Goal: Use online tool/utility: Utilize a website feature to perform a specific function

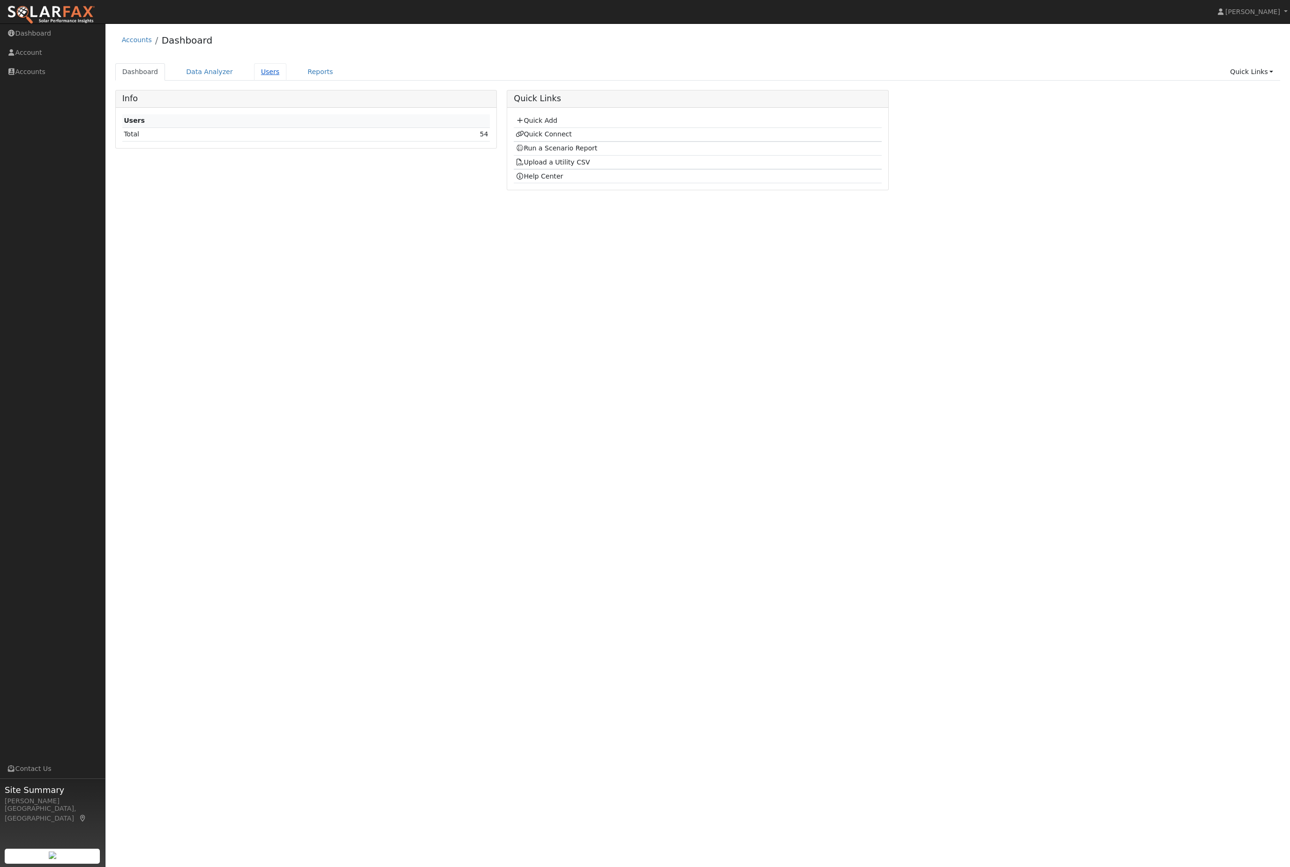
click at [275, 72] on link "Users" at bounding box center [270, 71] width 33 height 17
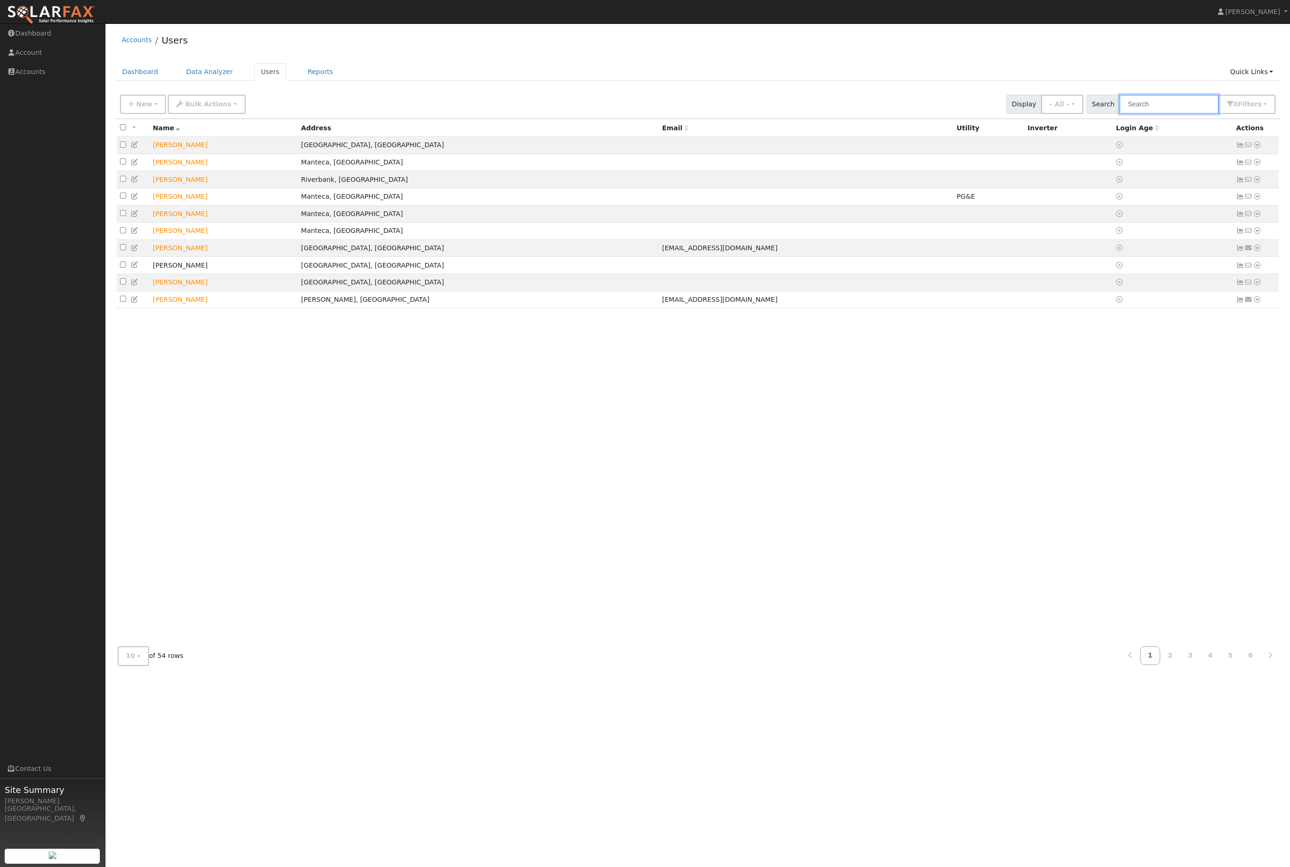
click at [1159, 114] on input "text" at bounding box center [1168, 104] width 99 height 19
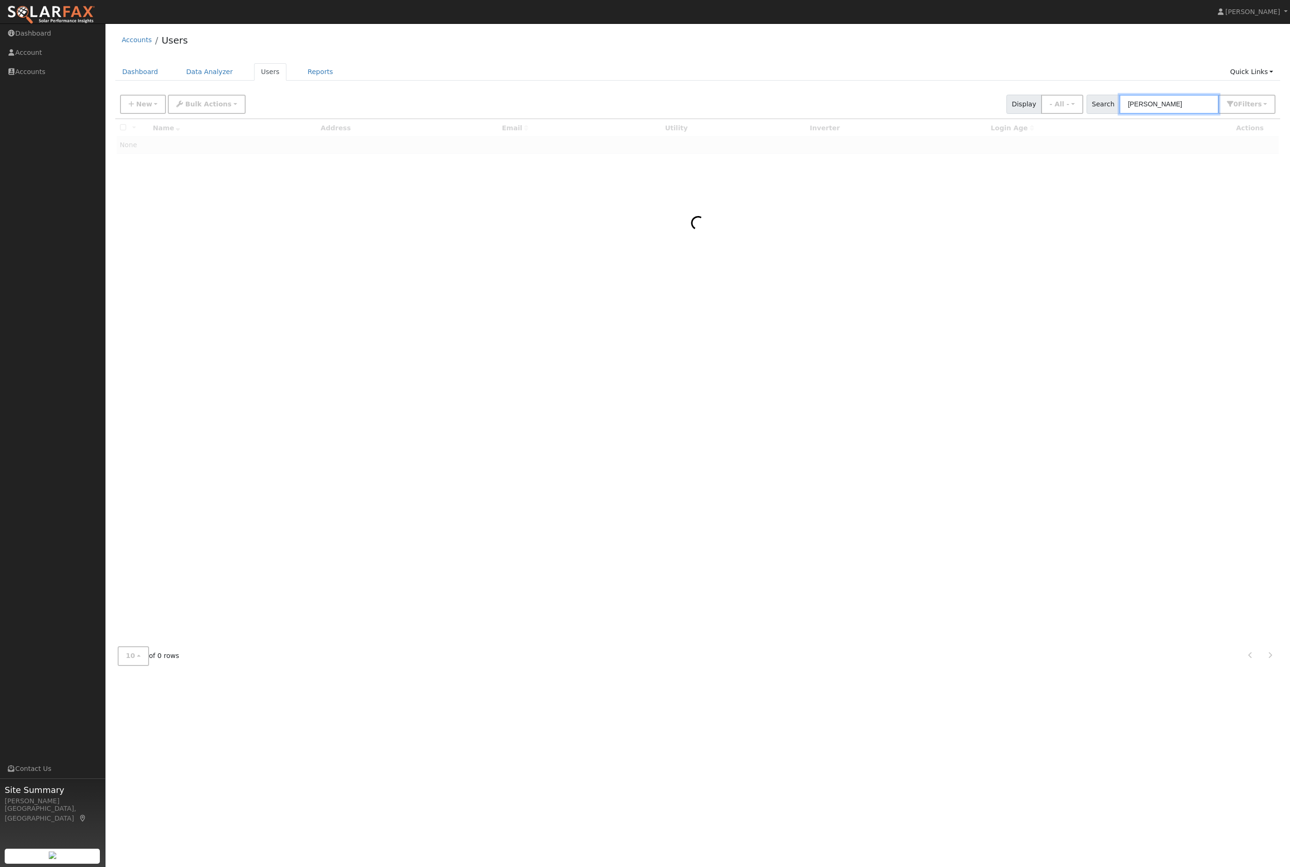
type input "[PERSON_NAME]"
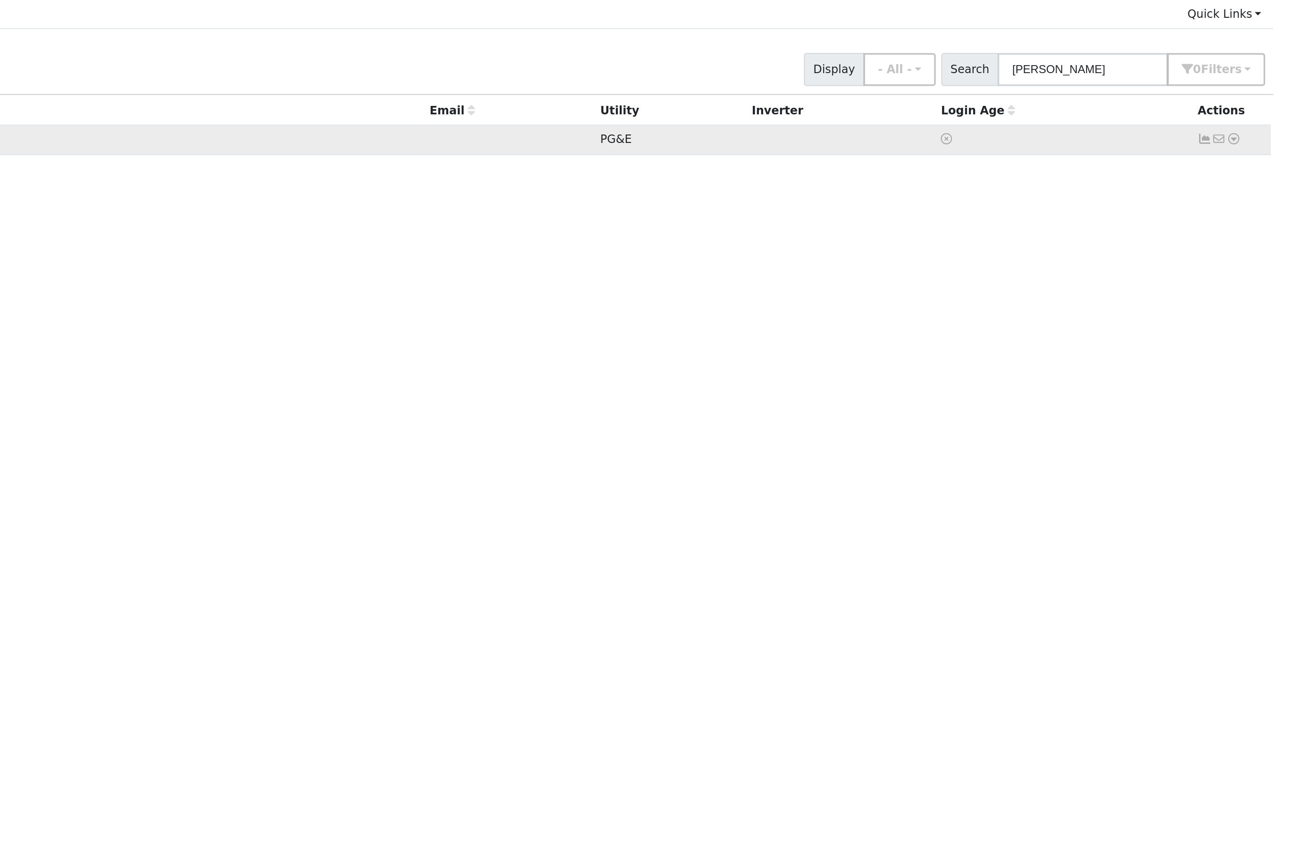
click at [1253, 140] on link at bounding box center [1257, 145] width 8 height 10
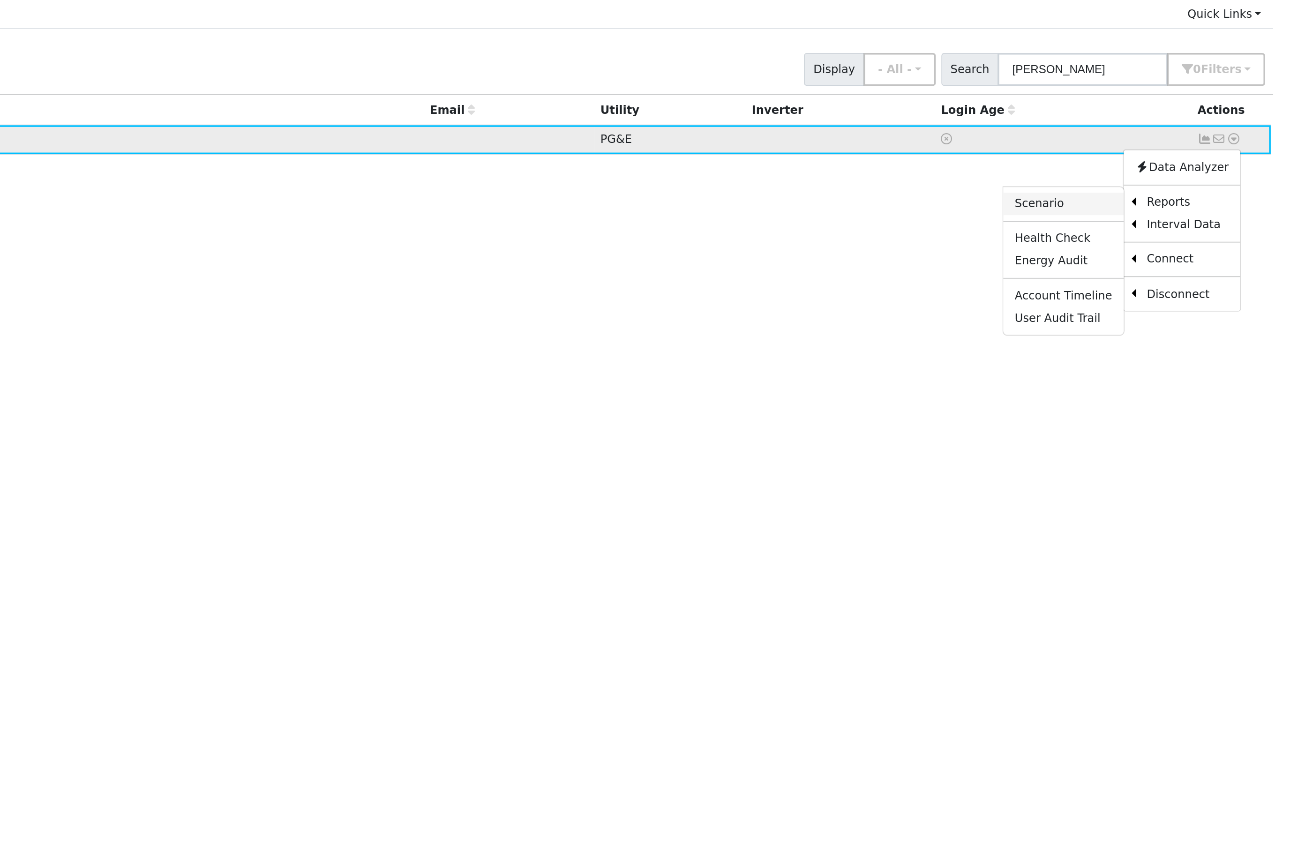
click at [1122, 176] on link "Scenario" at bounding box center [1157, 182] width 70 height 13
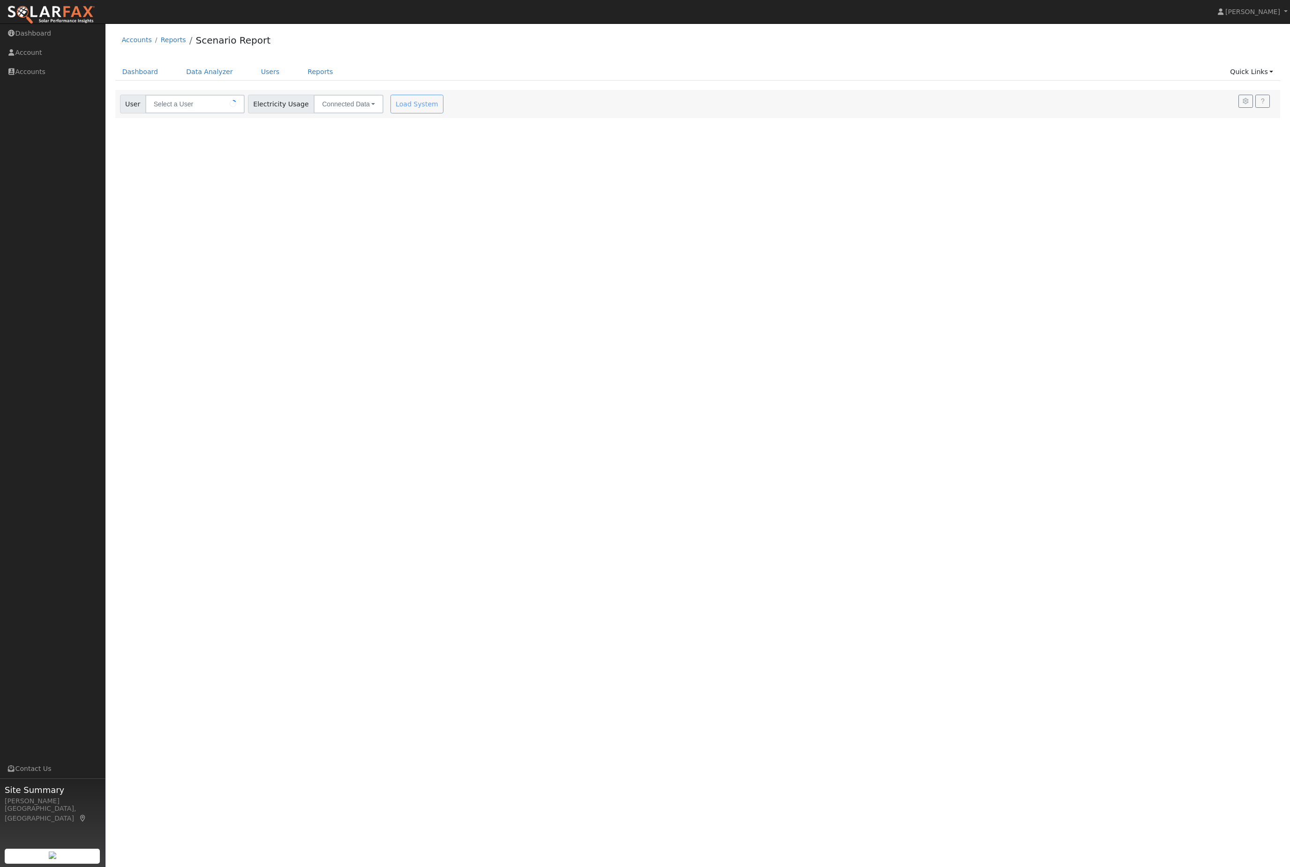
type input "[PERSON_NAME]"
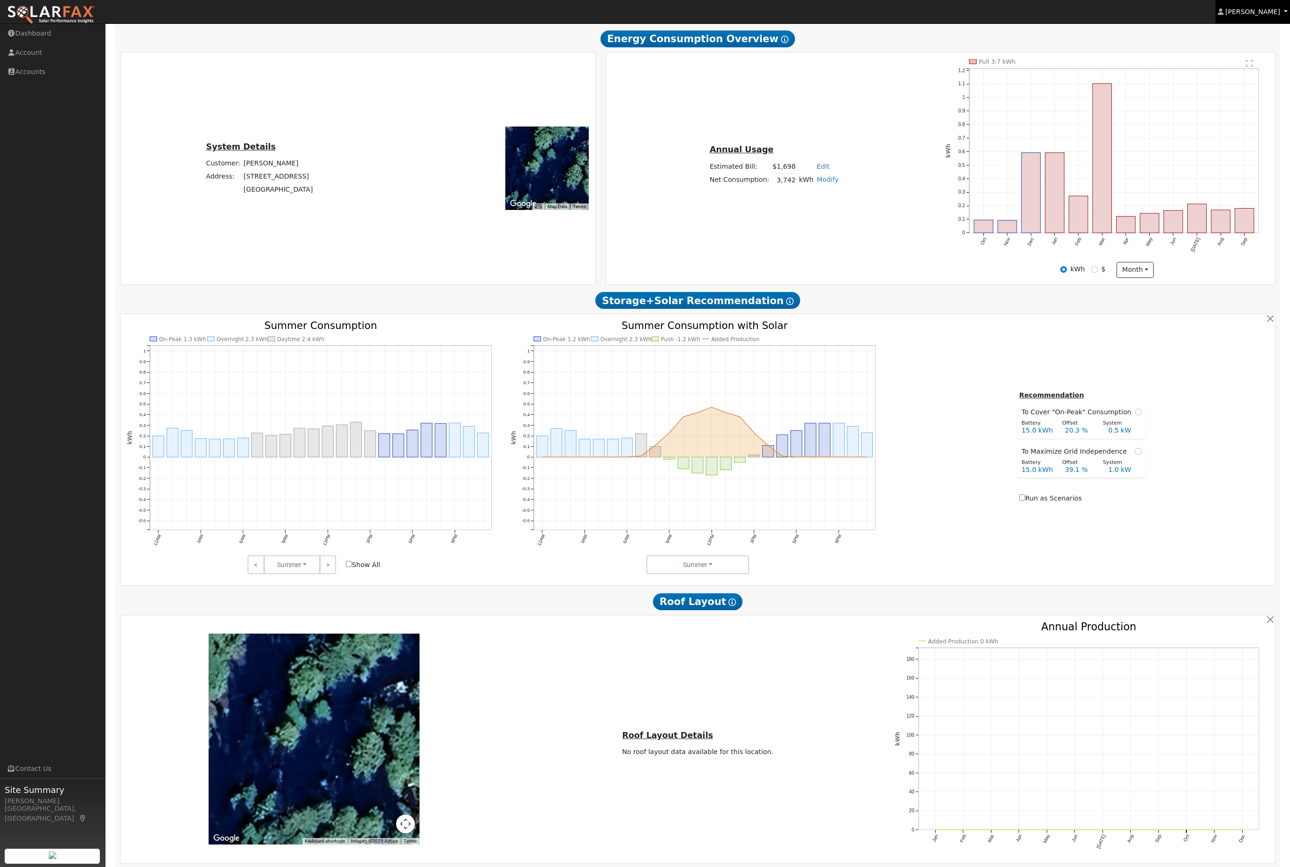
scroll to position [305, 0]
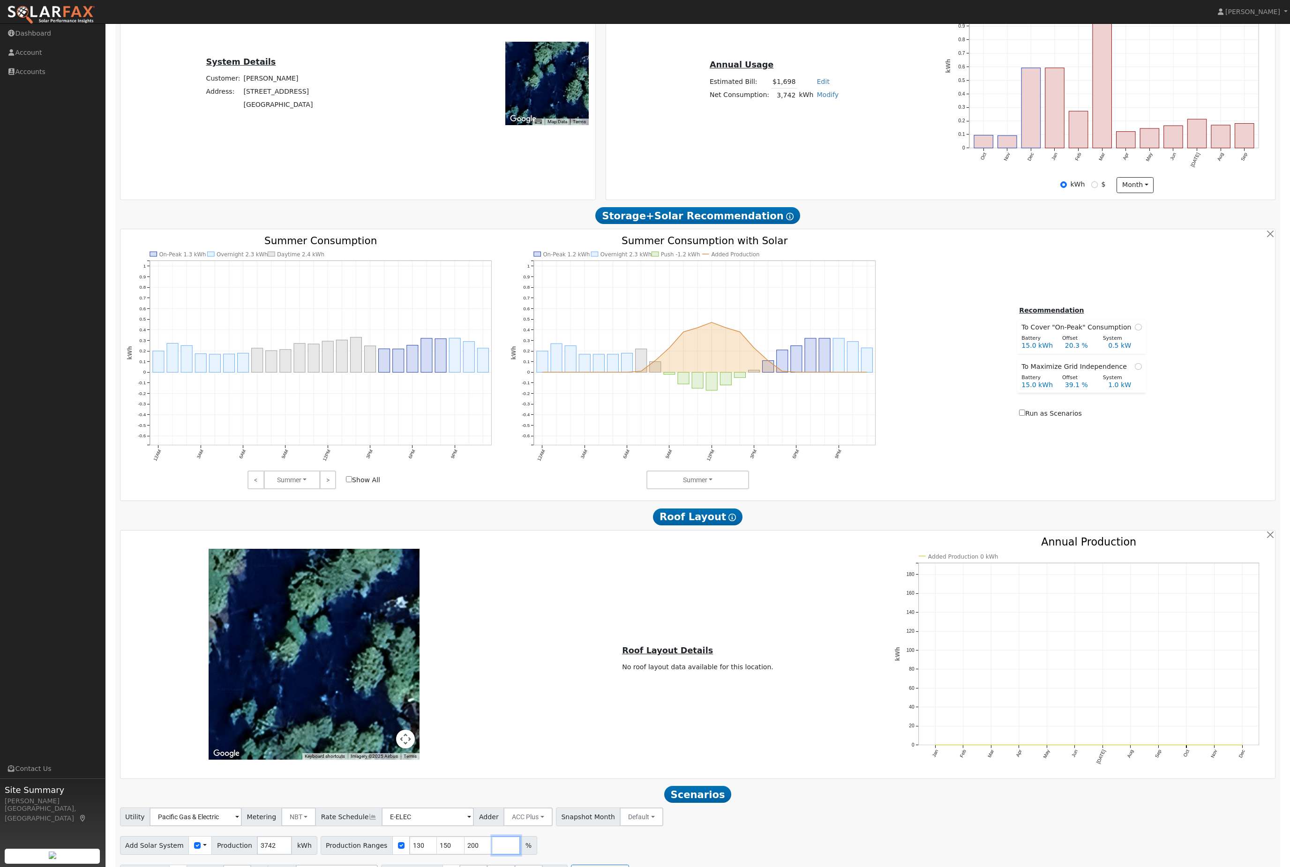
click at [519, 855] on input "number" at bounding box center [506, 845] width 28 height 19
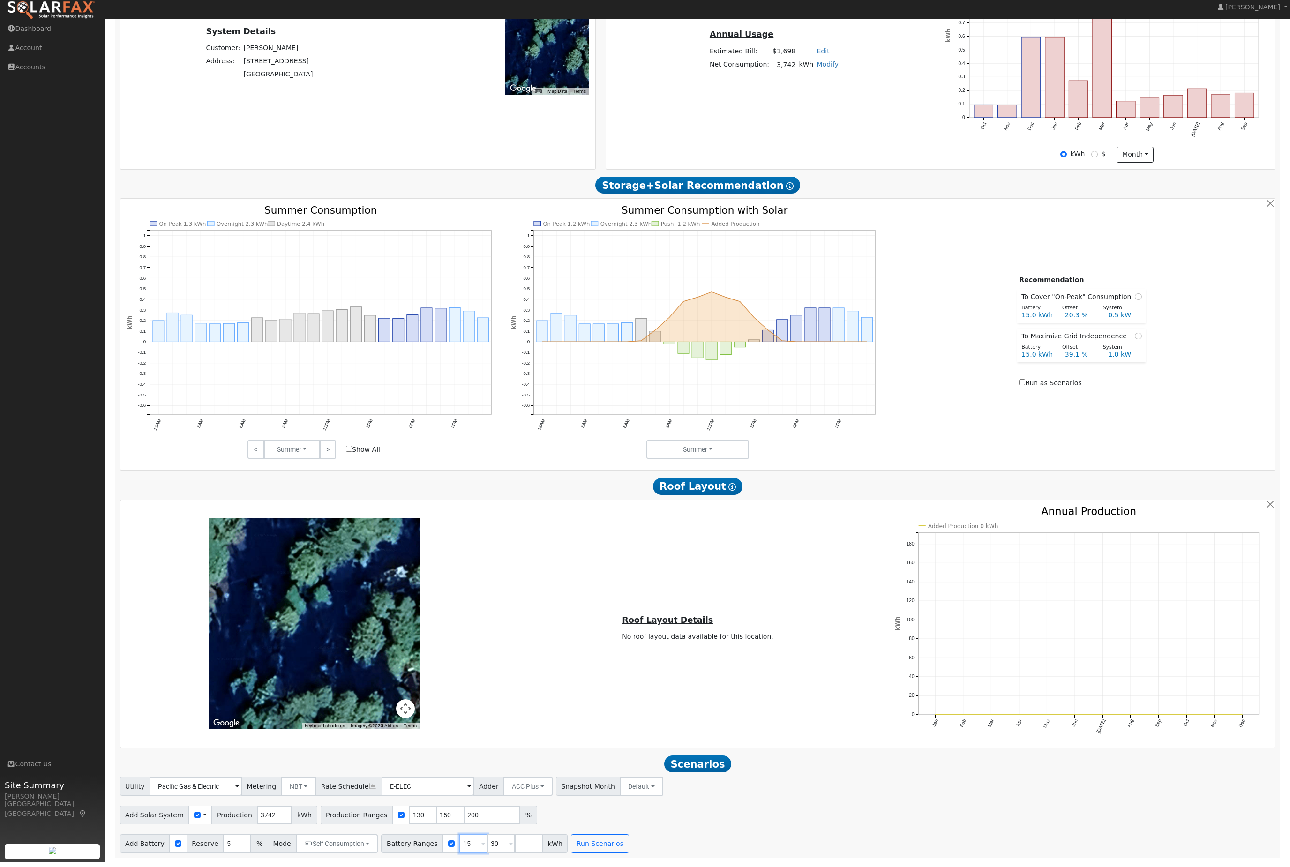
click at [487, 839] on input "15" at bounding box center [473, 848] width 28 height 19
click at [231, 839] on input "5" at bounding box center [237, 848] width 28 height 19
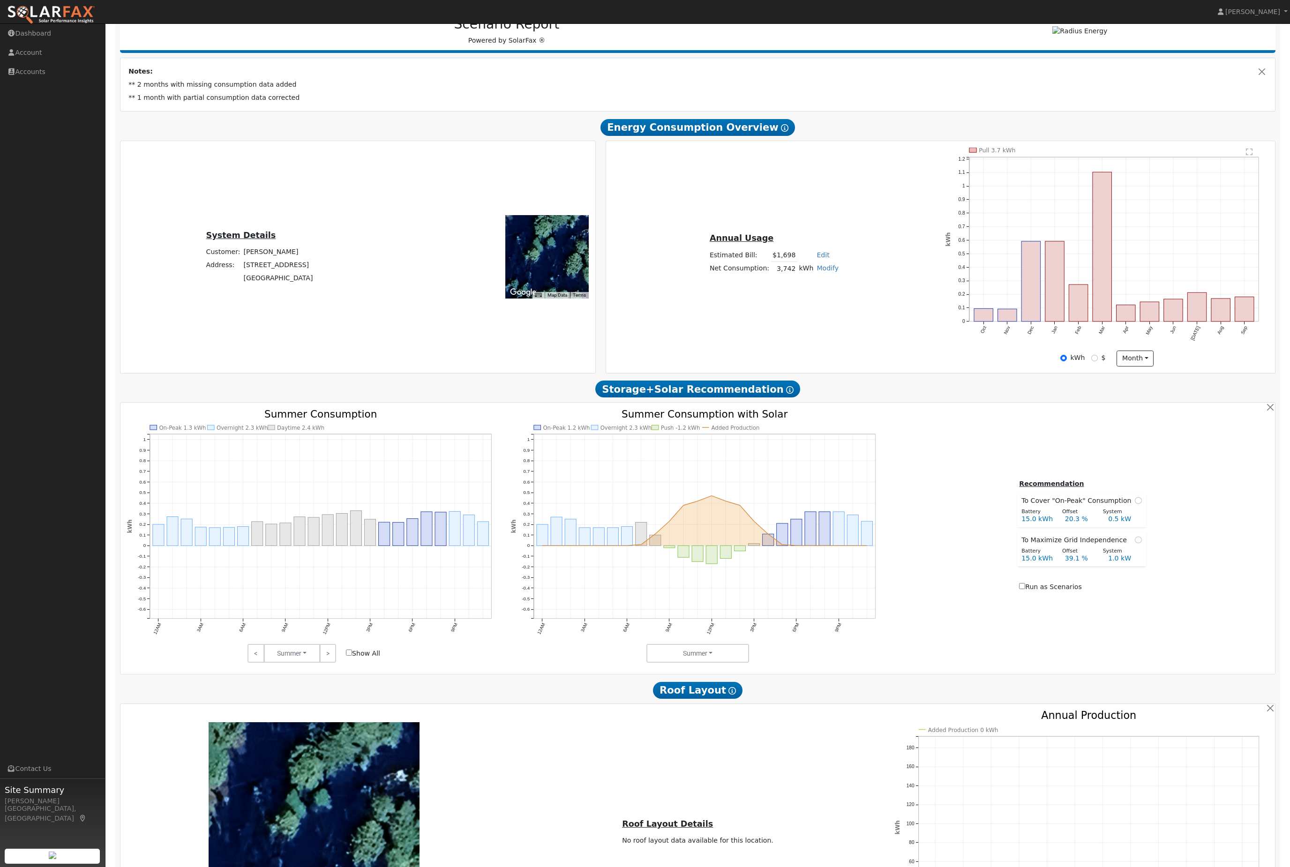
scroll to position [305, 0]
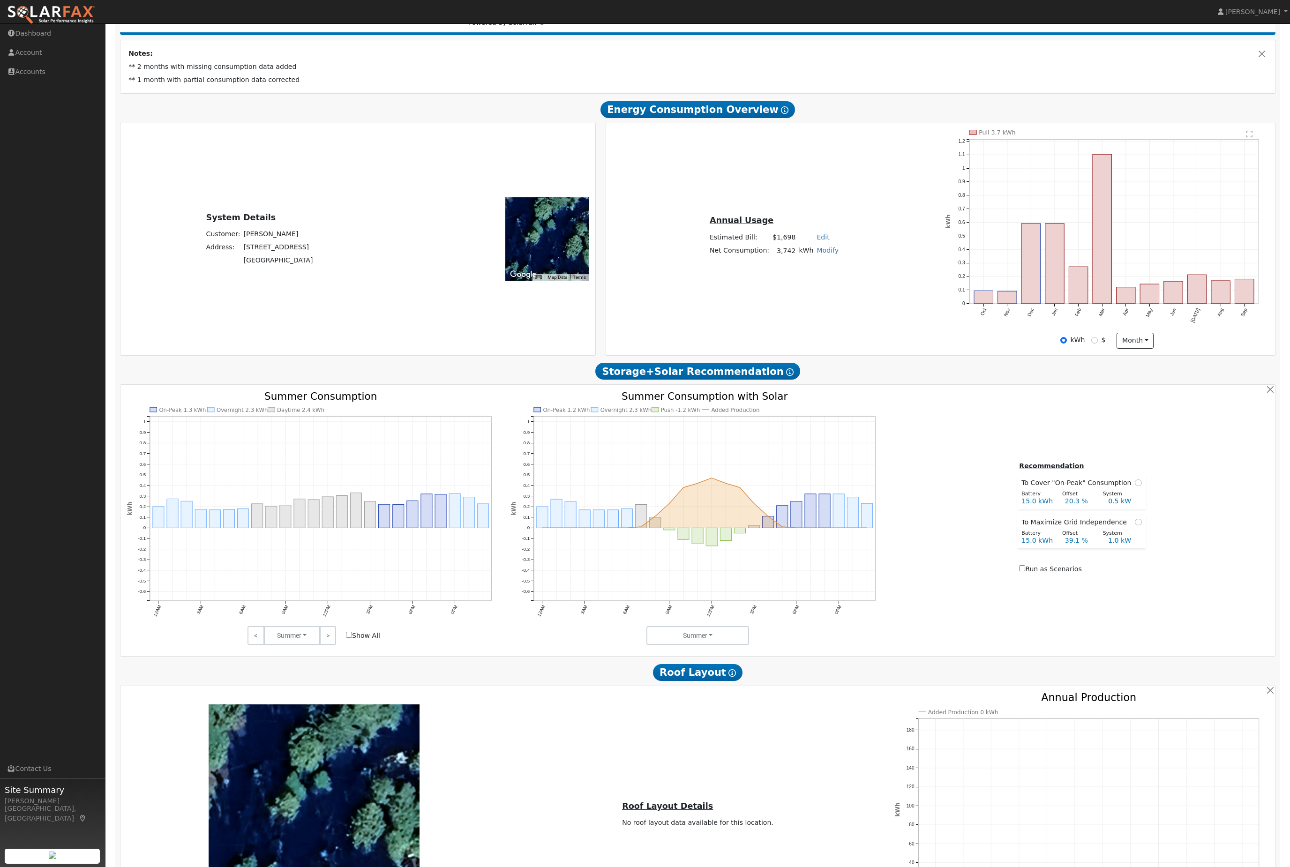
click at [256, 867] on div at bounding box center [314, 809] width 211 height 211
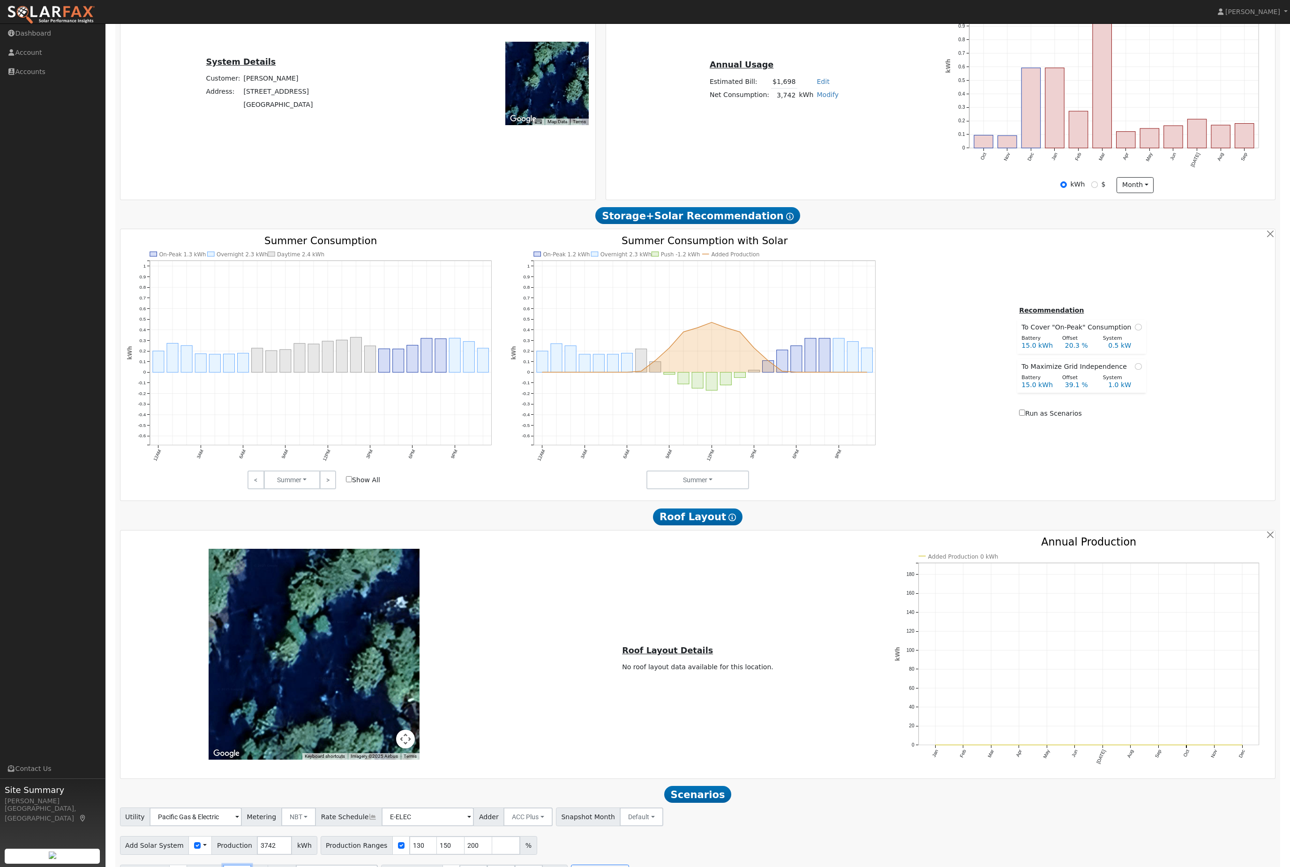
click at [251, 867] on input "5" at bounding box center [237, 874] width 28 height 19
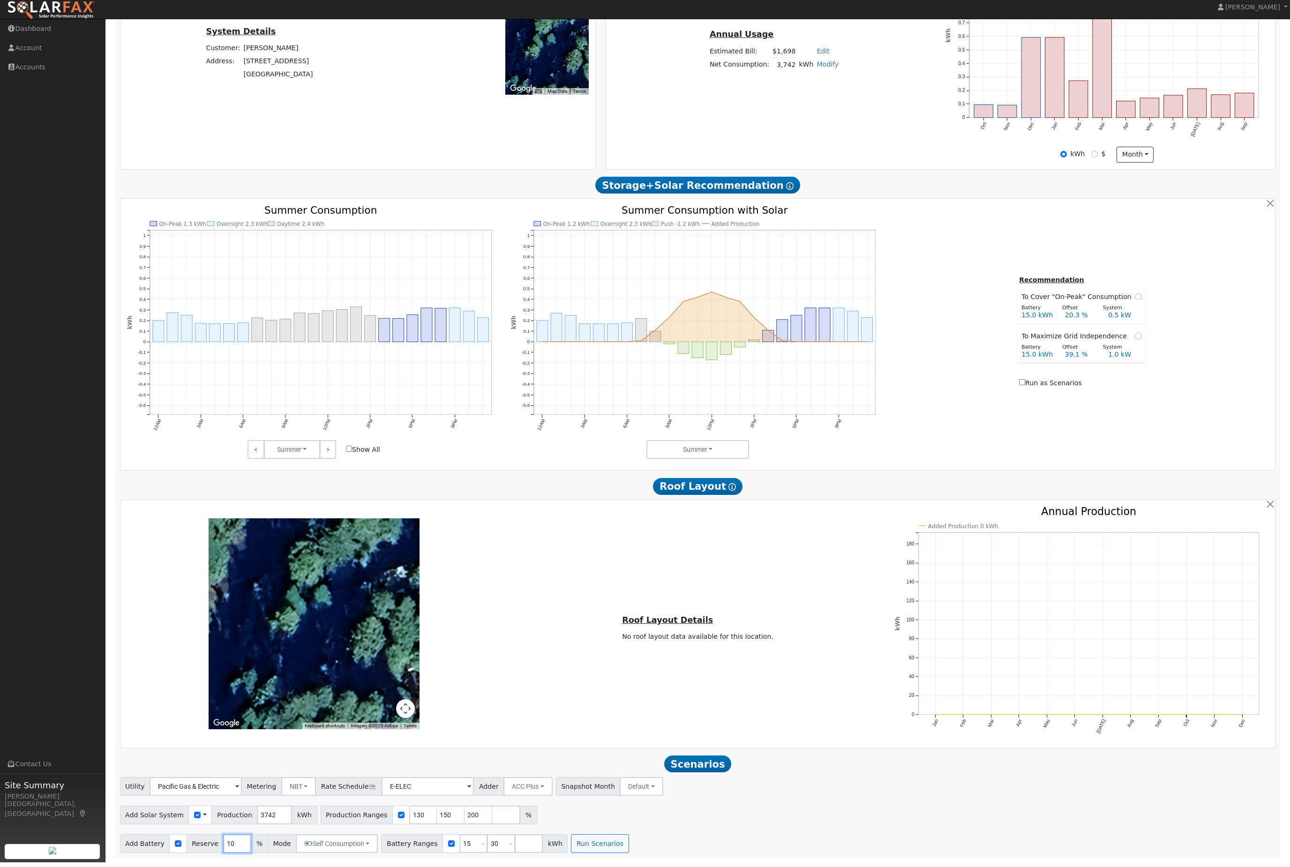
type input "10"
click at [487, 852] on input "15" at bounding box center [473, 848] width 28 height 19
type input "30"
type input "3"
type input "10"
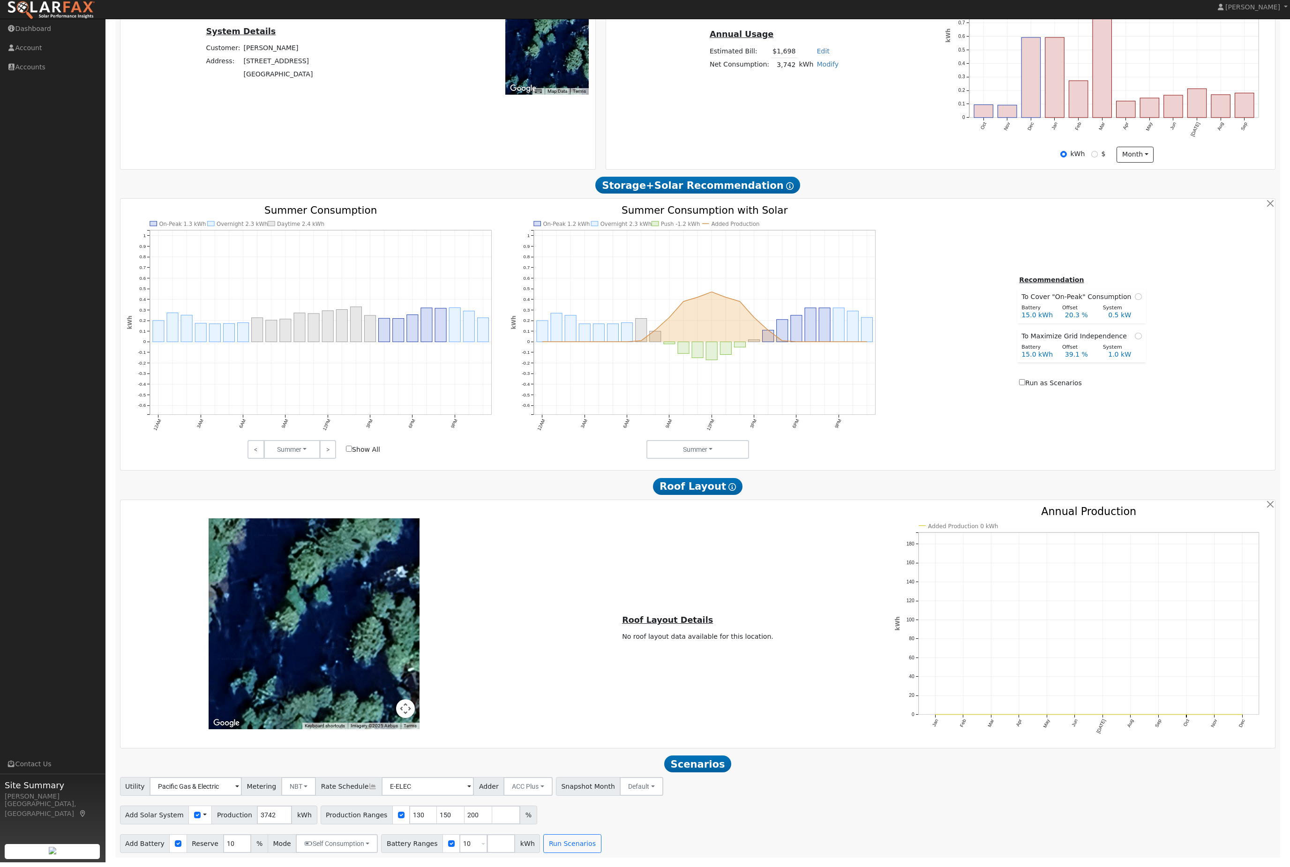
click at [436, 821] on input "130" at bounding box center [423, 819] width 28 height 19
click at [480, 821] on input "200" at bounding box center [478, 819] width 28 height 19
type input "2"
click at [601, 851] on button "Run Scenarios" at bounding box center [572, 848] width 58 height 19
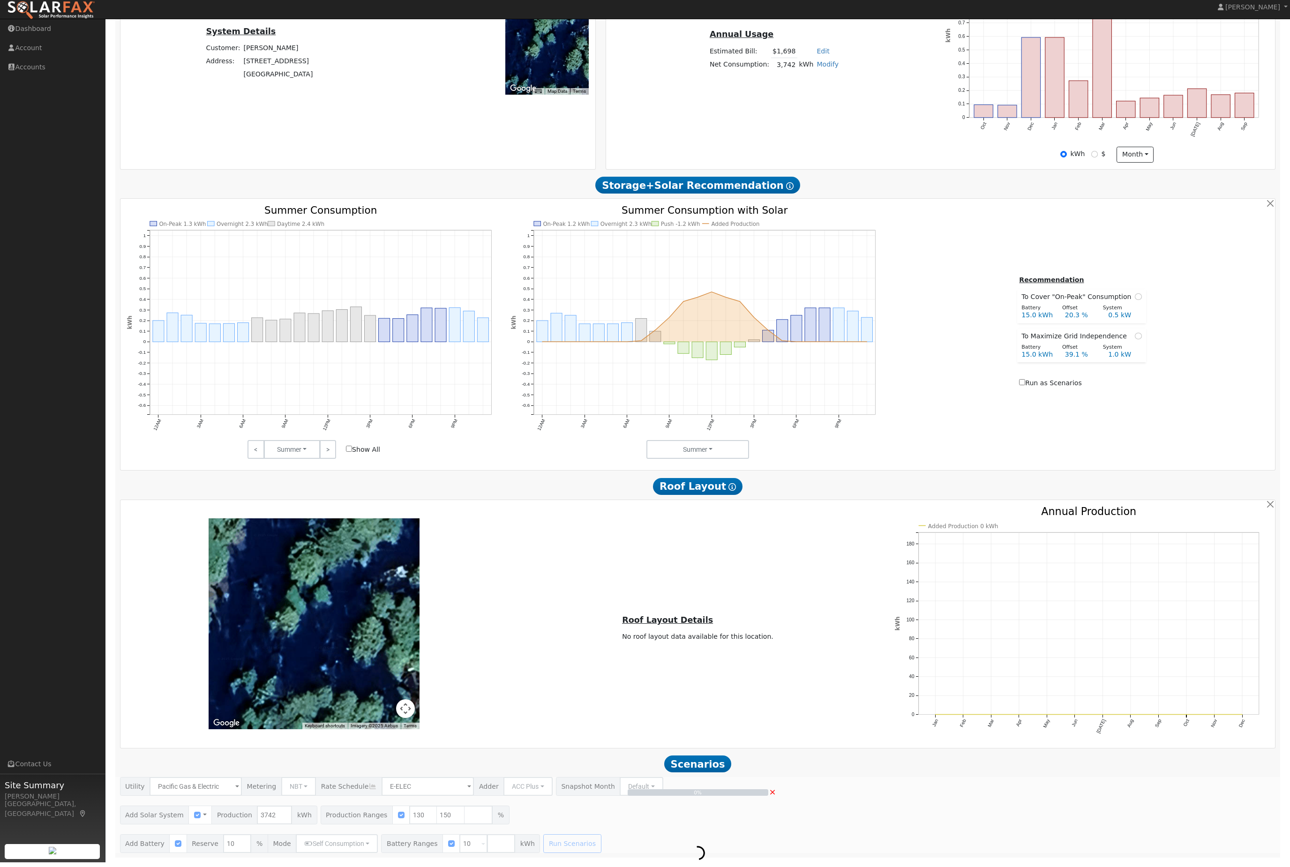
scroll to position [305, 0]
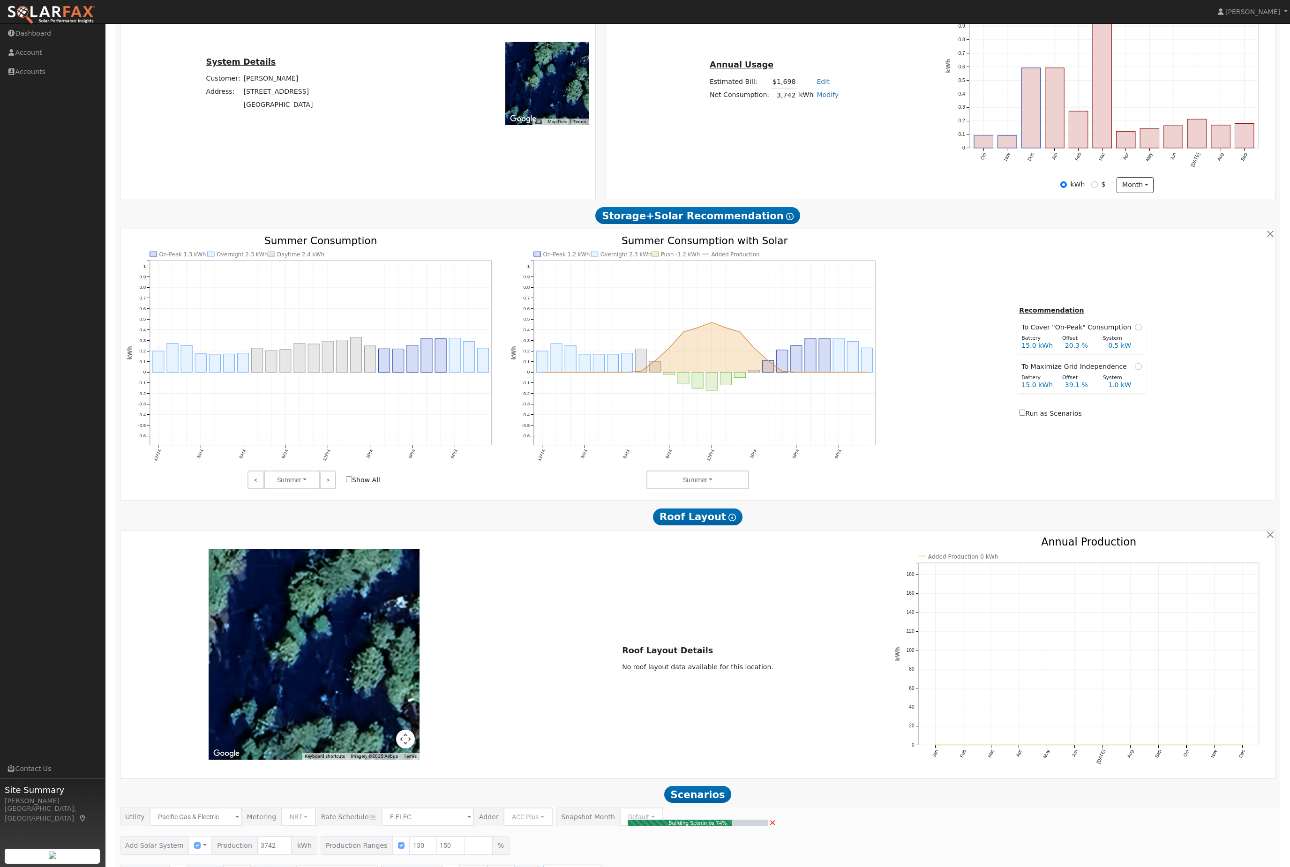
type input "3.2"
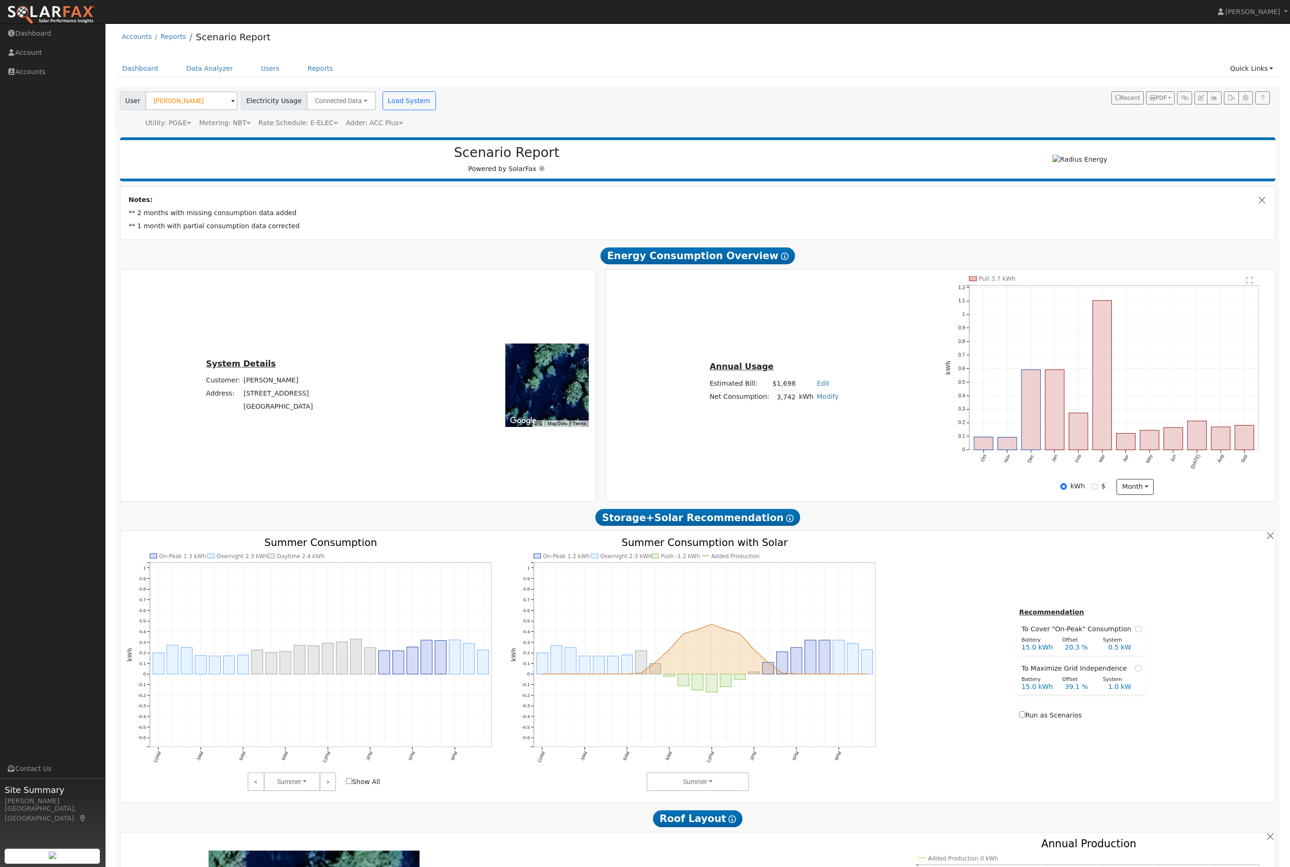
scroll to position [0, 0]
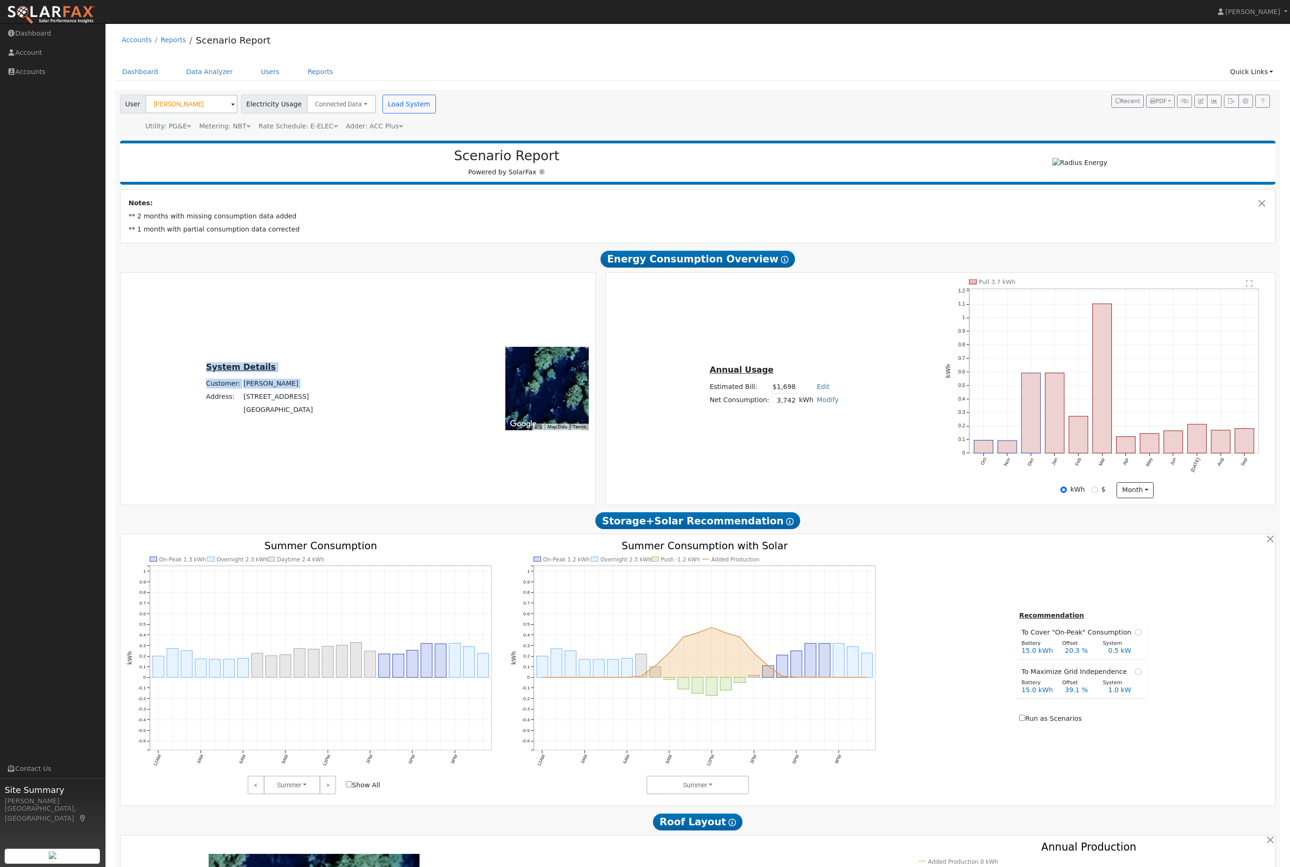
click at [484, 0] on nav "Jon-Michael Brown Jon-Michael Brown Profile Help Center Terms Of Service See Wh…" at bounding box center [645, 12] width 1290 height 24
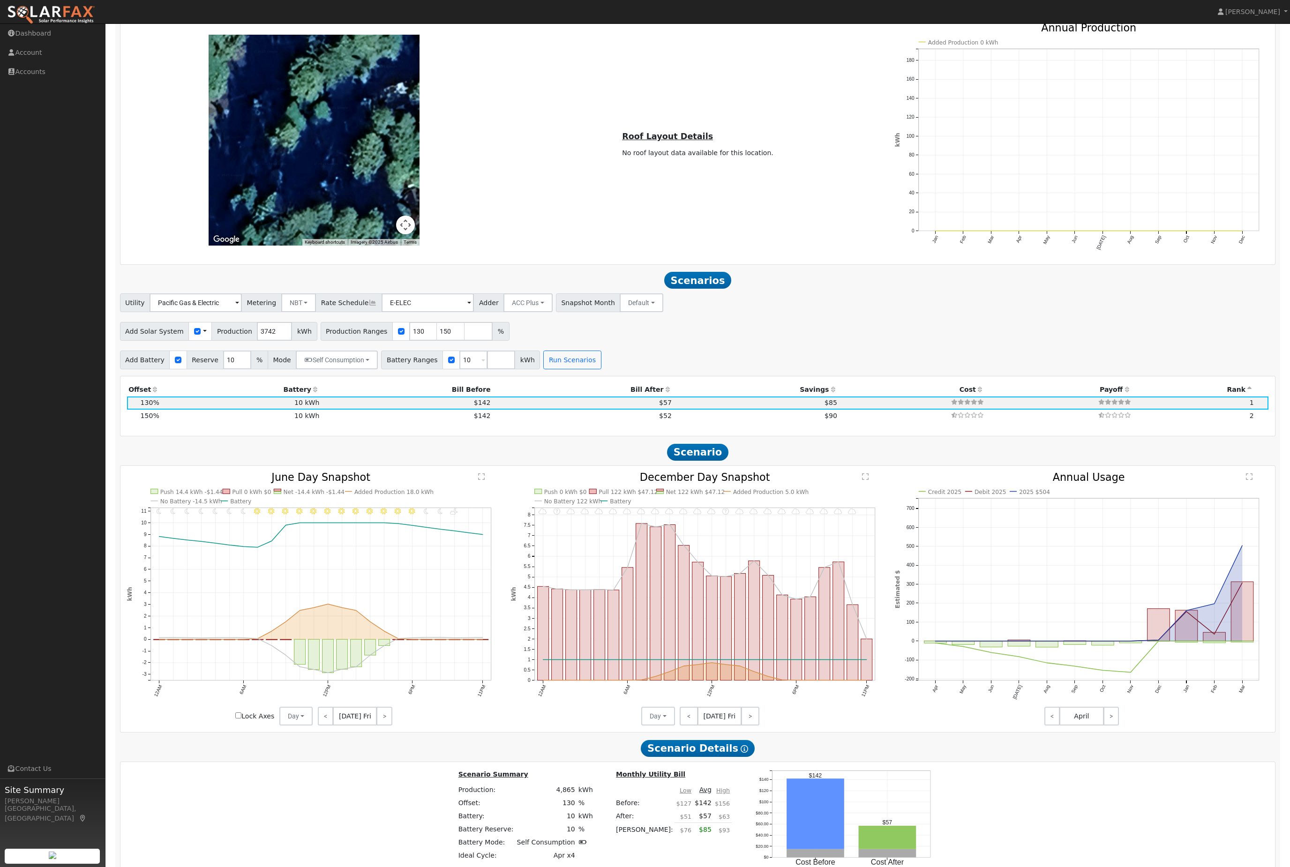
scroll to position [832, 0]
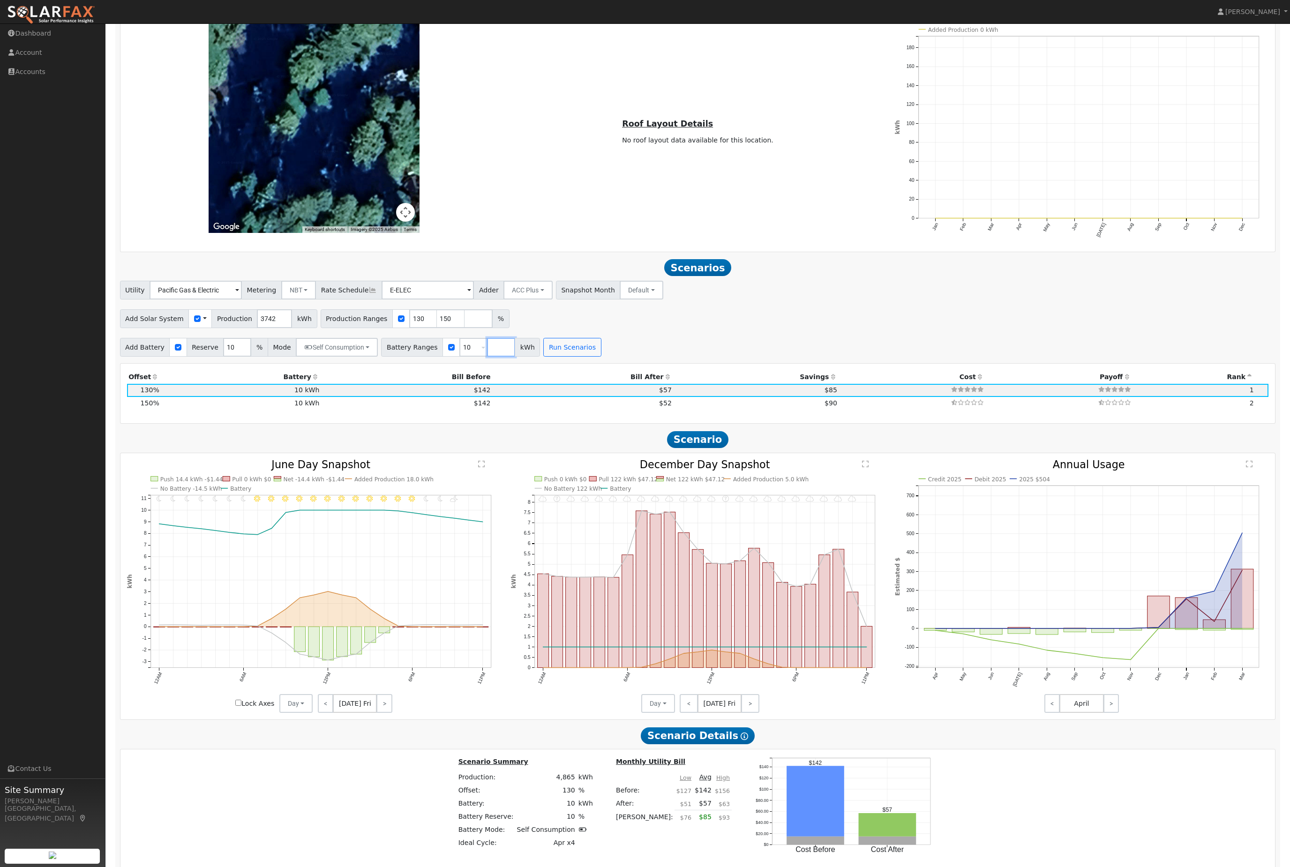
click at [515, 357] on input "number" at bounding box center [501, 347] width 28 height 19
type input "13.5"
type input "27"
click at [656, 357] on button "Run Scenarios" at bounding box center [627, 347] width 58 height 19
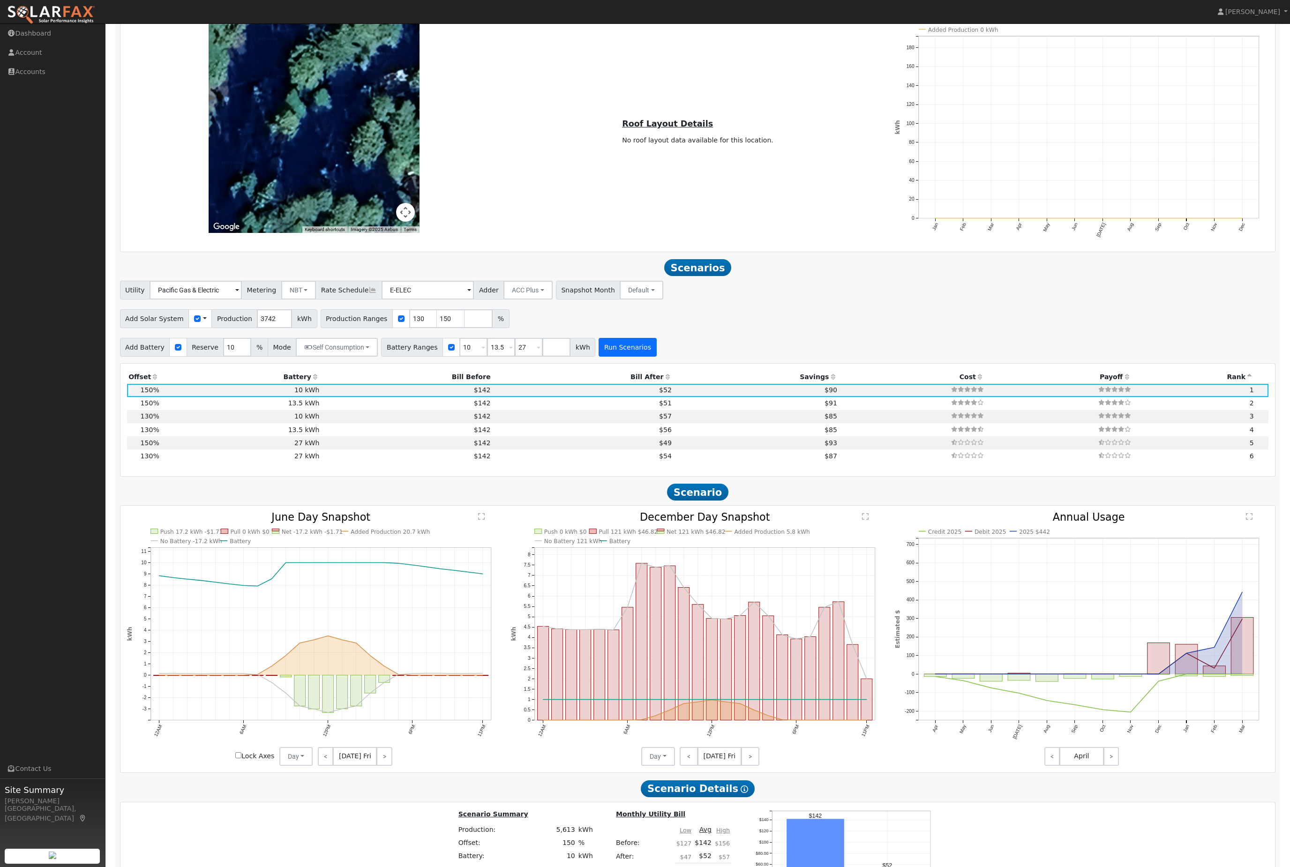
type input "3.7"
type input "$13,845"
type input "$7,253"
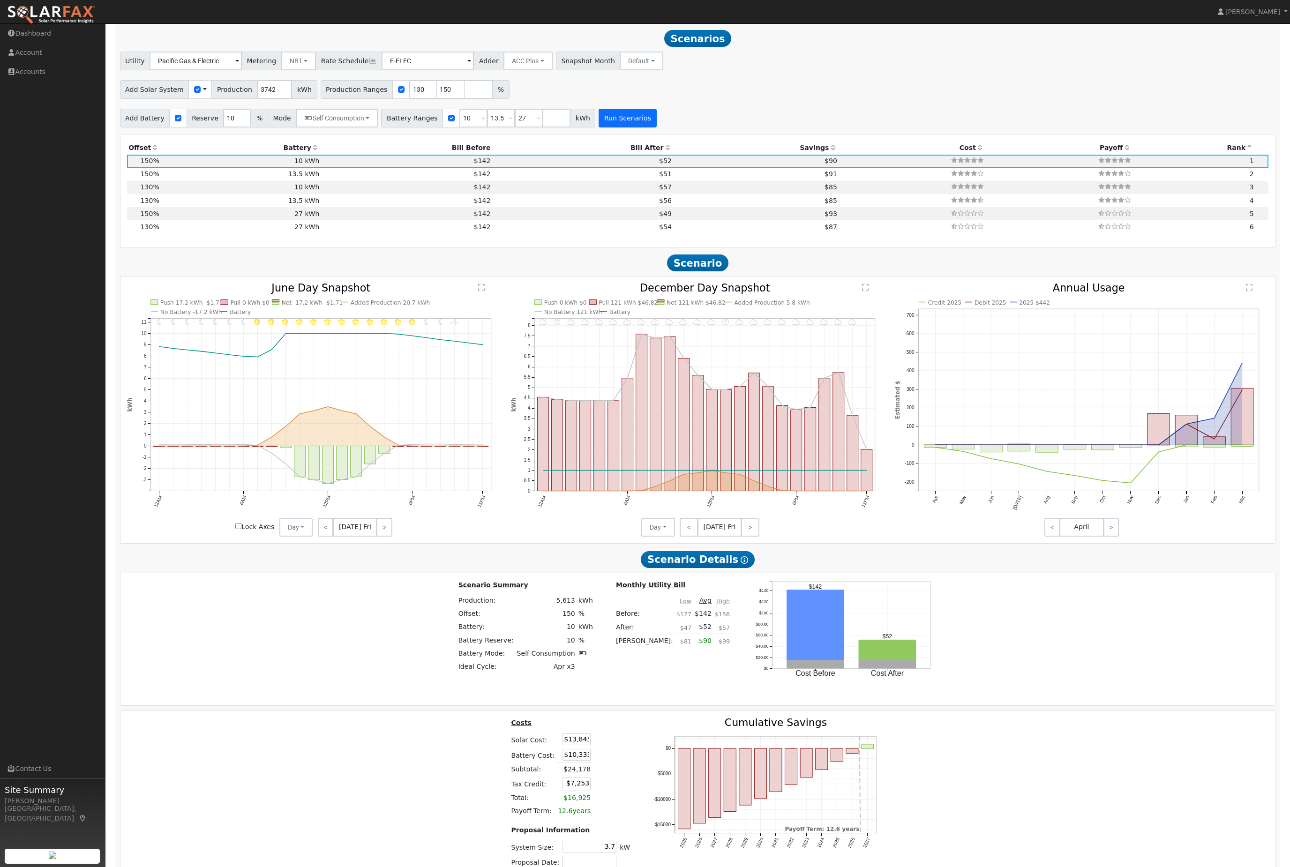
scroll to position [1089, 0]
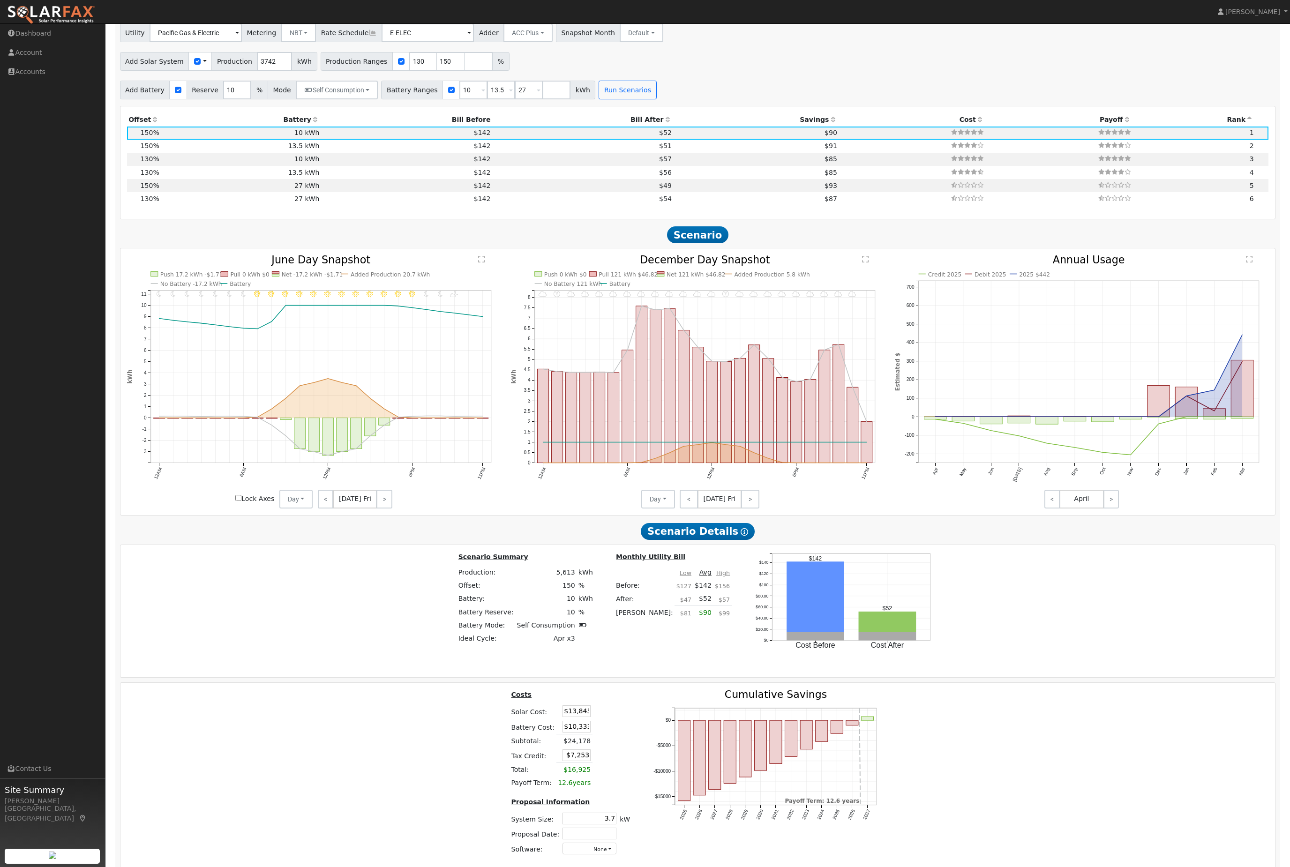
click at [635, 147] on div "Production Offset Battery Reserve Mode ACC Push Incentive Bill Before Bill Afte…" at bounding box center [697, 162] width 1155 height 112
click at [493, 71] on input "number" at bounding box center [478, 61] width 28 height 19
type input "200"
click at [656, 99] on button "Run Scenarios" at bounding box center [627, 90] width 58 height 19
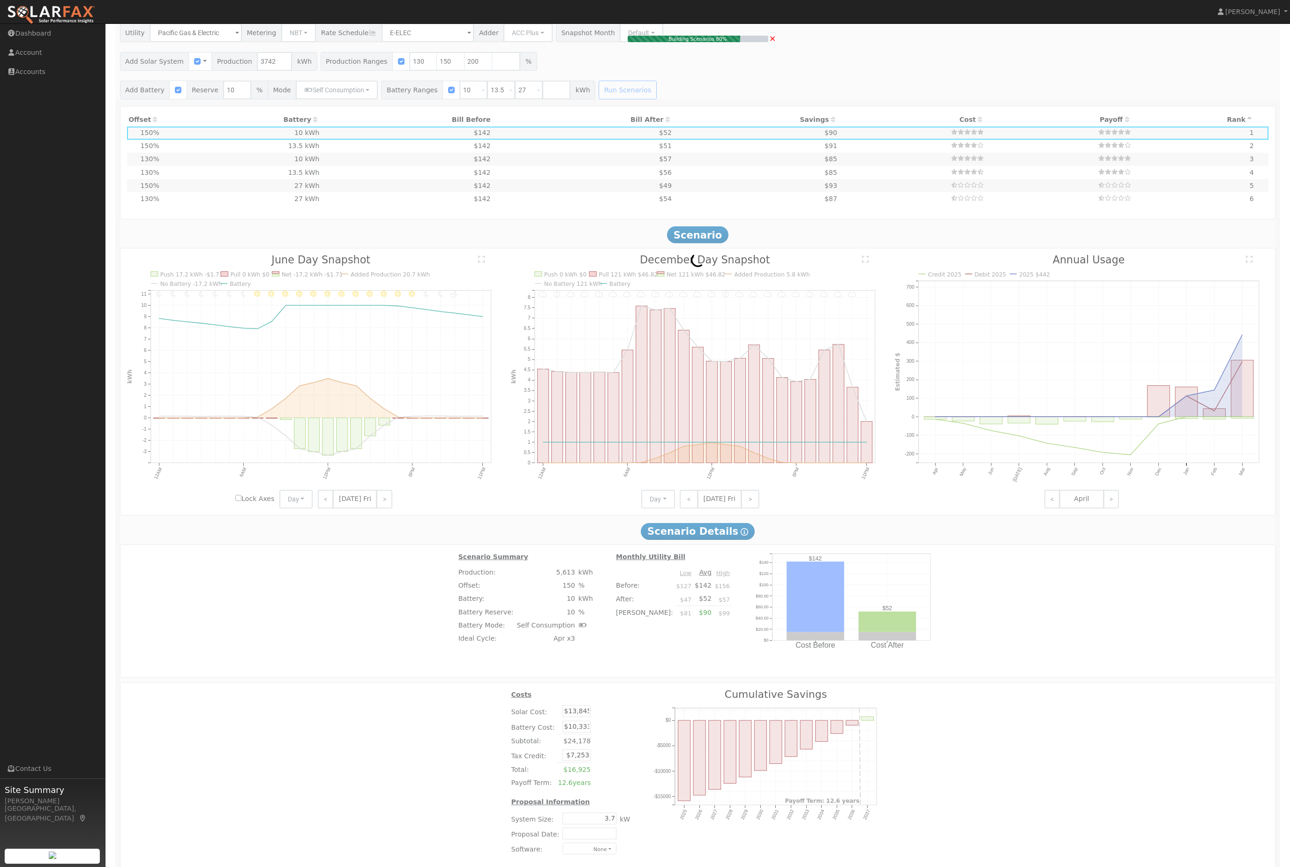
type input "5.0"
type input "$18,461"
type input "$8,638"
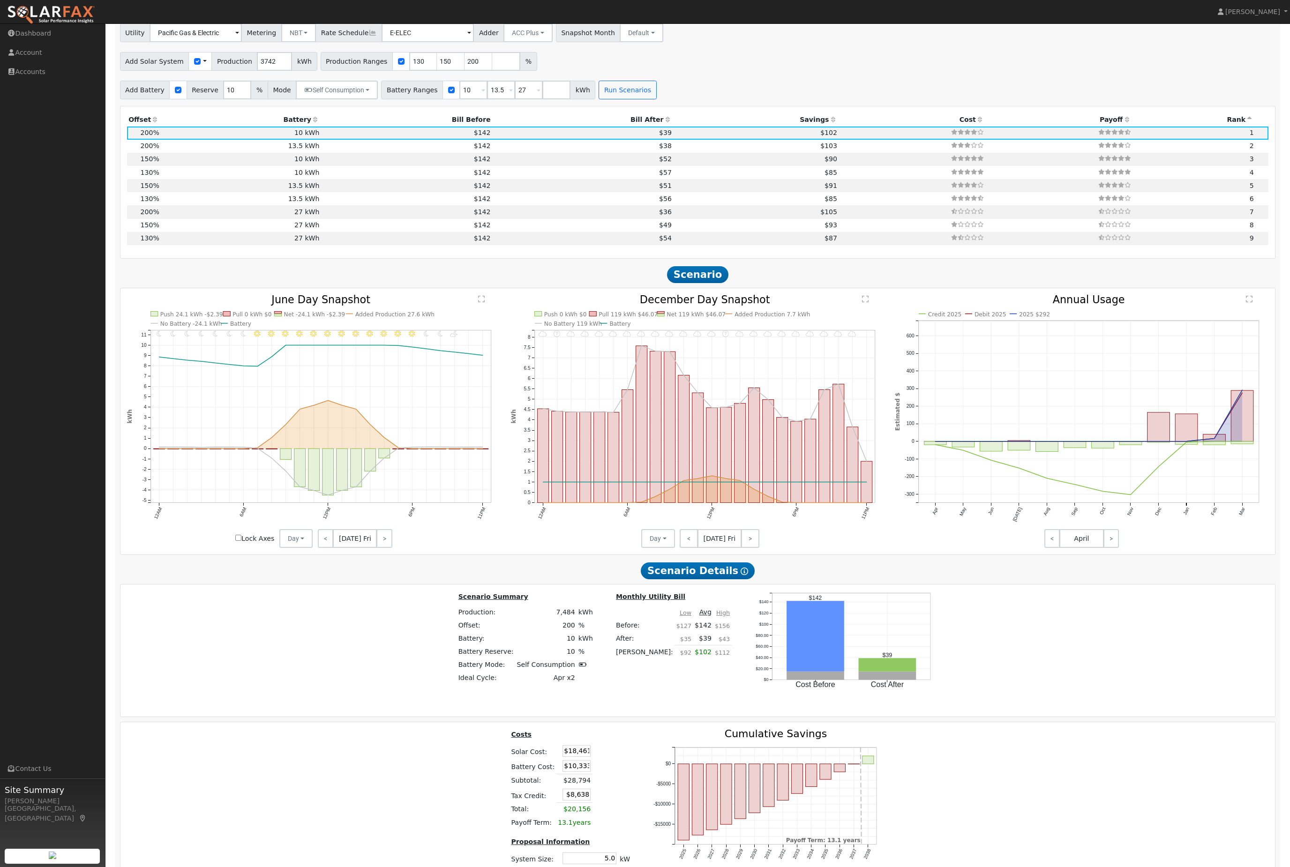
click at [644, 126] on th "Bill After" at bounding box center [582, 119] width 181 height 13
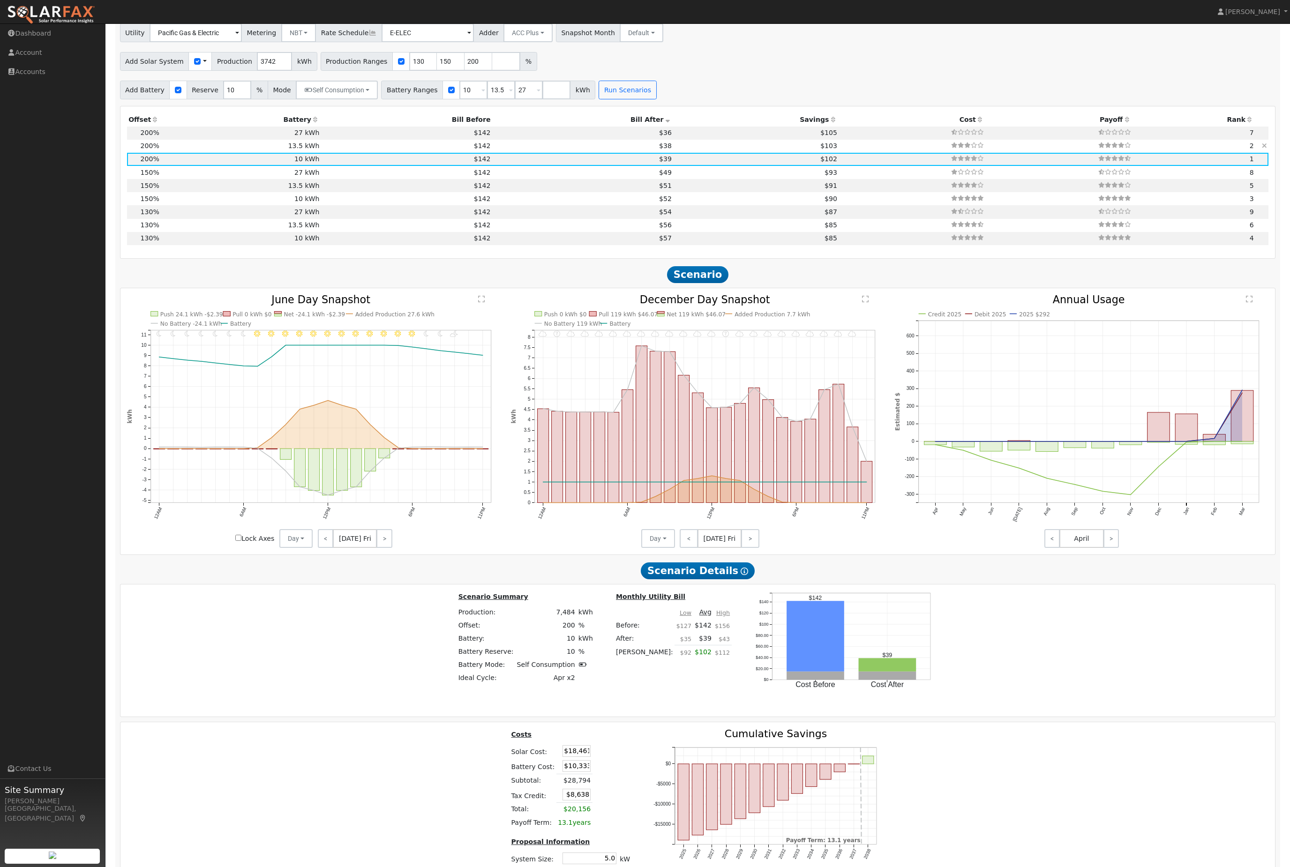
click at [722, 153] on td "$103" at bounding box center [755, 146] width 165 height 13
type input "$13,950"
type input "$9,723"
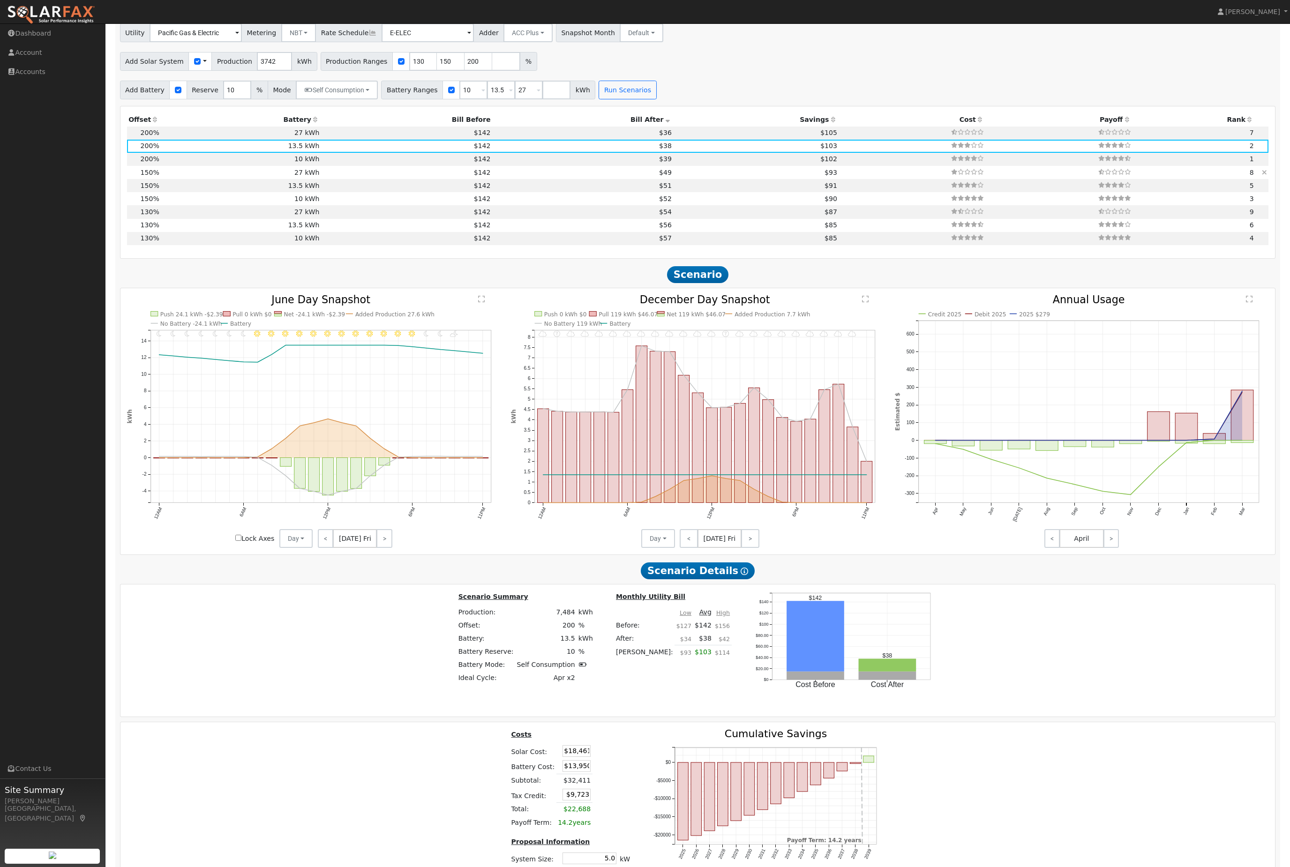
click at [183, 179] on td "27 kWh" at bounding box center [241, 172] width 160 height 13
type input "3.7"
type input "$13,845"
type input "$27,900"
type input "$12,524"
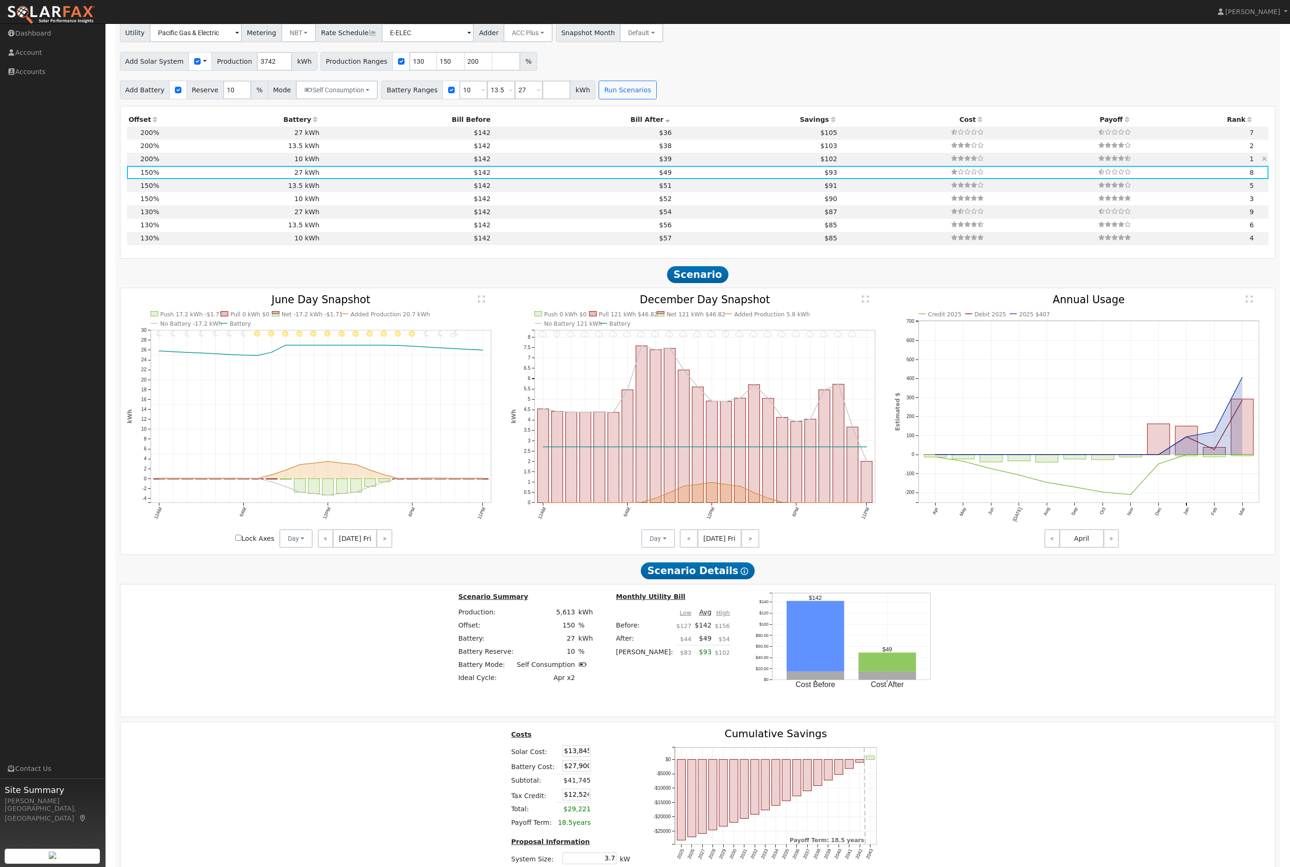
click at [215, 166] on td "10 kWh" at bounding box center [241, 159] width 160 height 13
type input "5.0"
type input "$18,461"
type input "$10,333"
type input "$8,638"
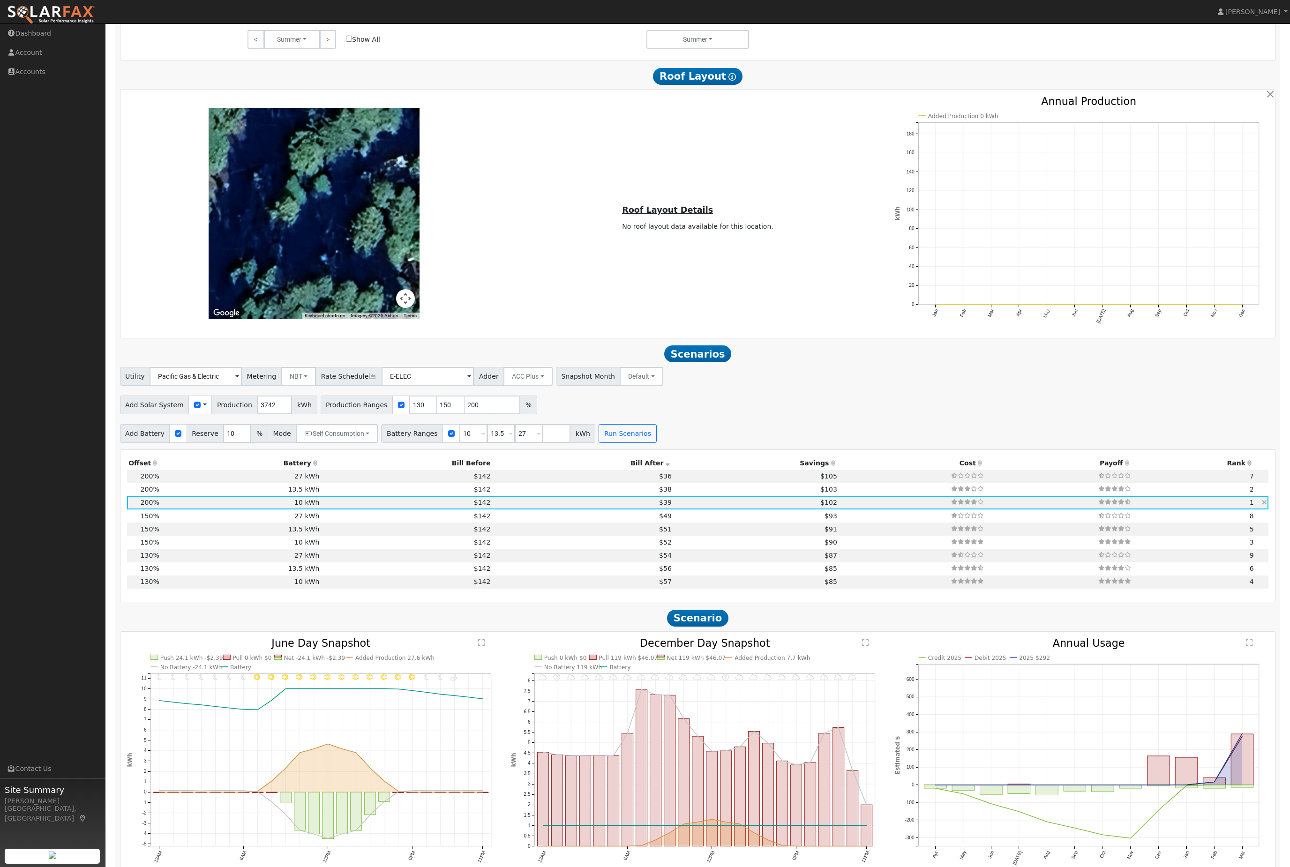
scroll to position [753, 0]
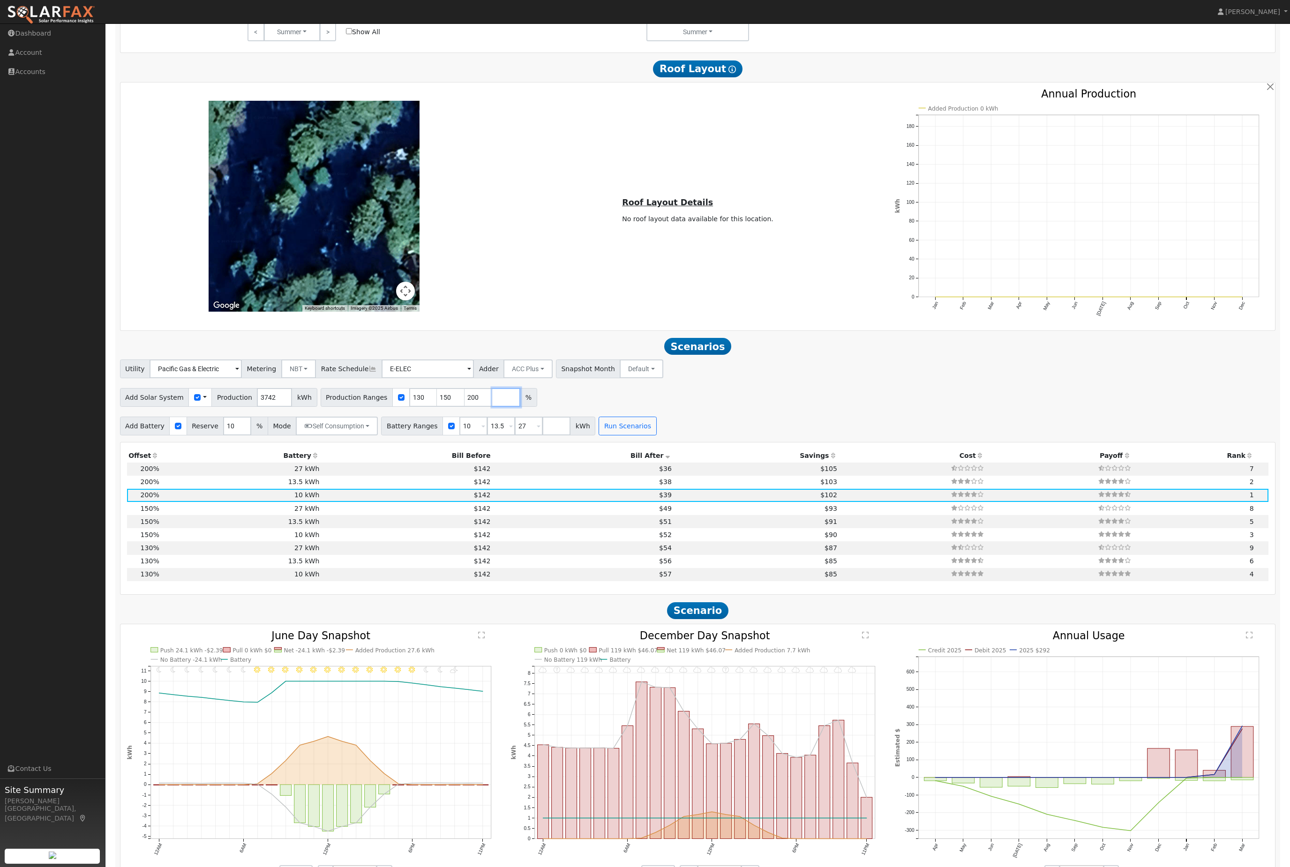
click at [520, 407] on input "number" at bounding box center [506, 397] width 28 height 19
type input "100"
click at [656, 435] on button "Run Scenarios" at bounding box center [627, 426] width 58 height 19
type input "100"
type input "130"
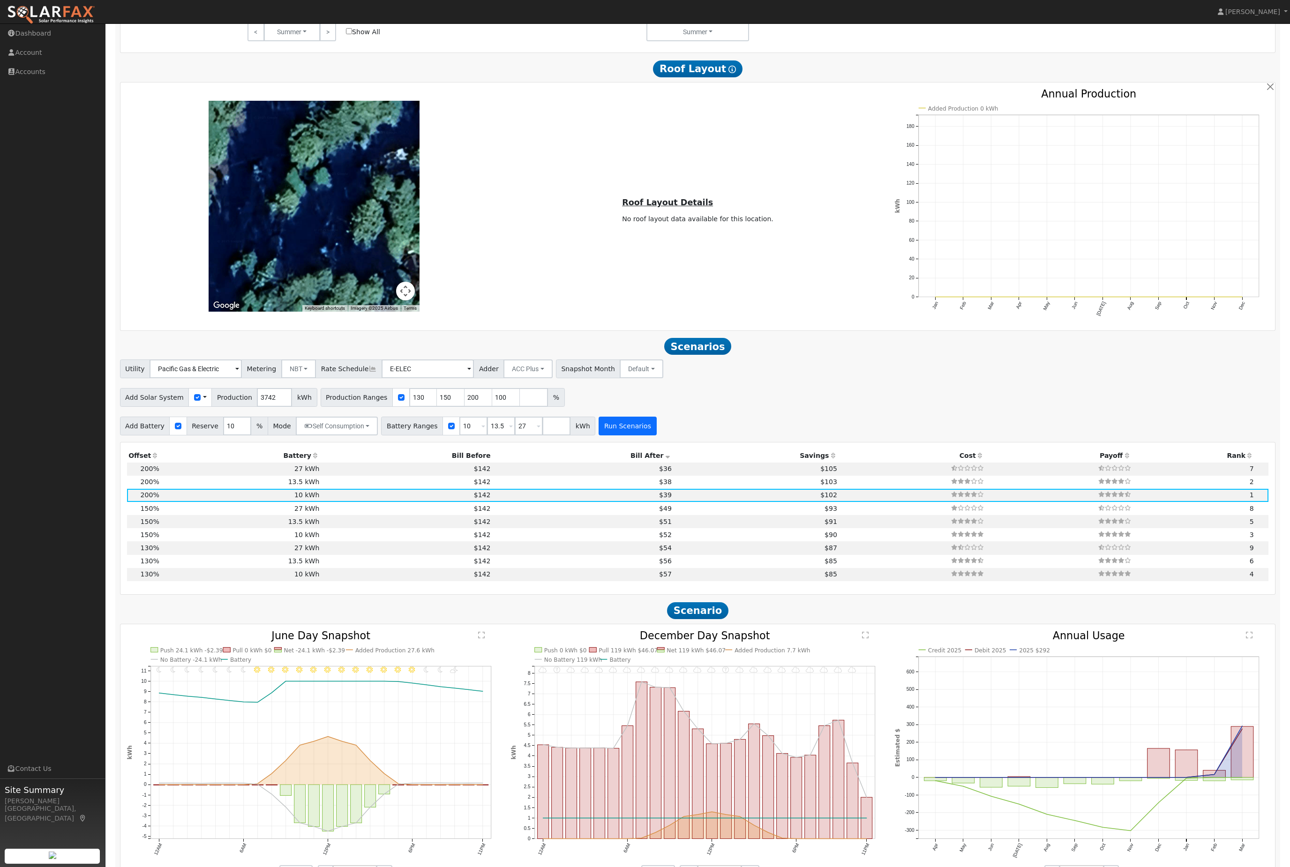
type input "150"
type input "200"
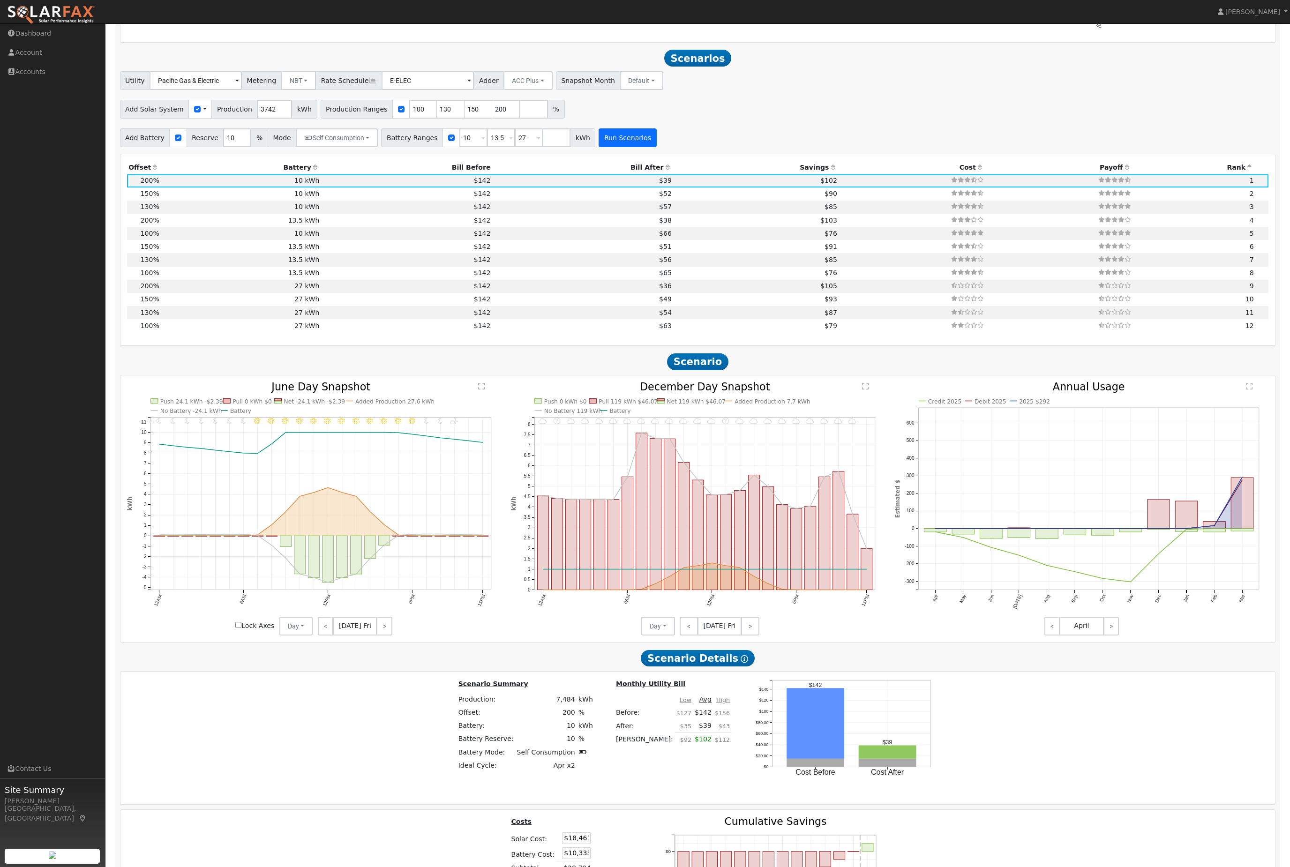
scroll to position [1089, 0]
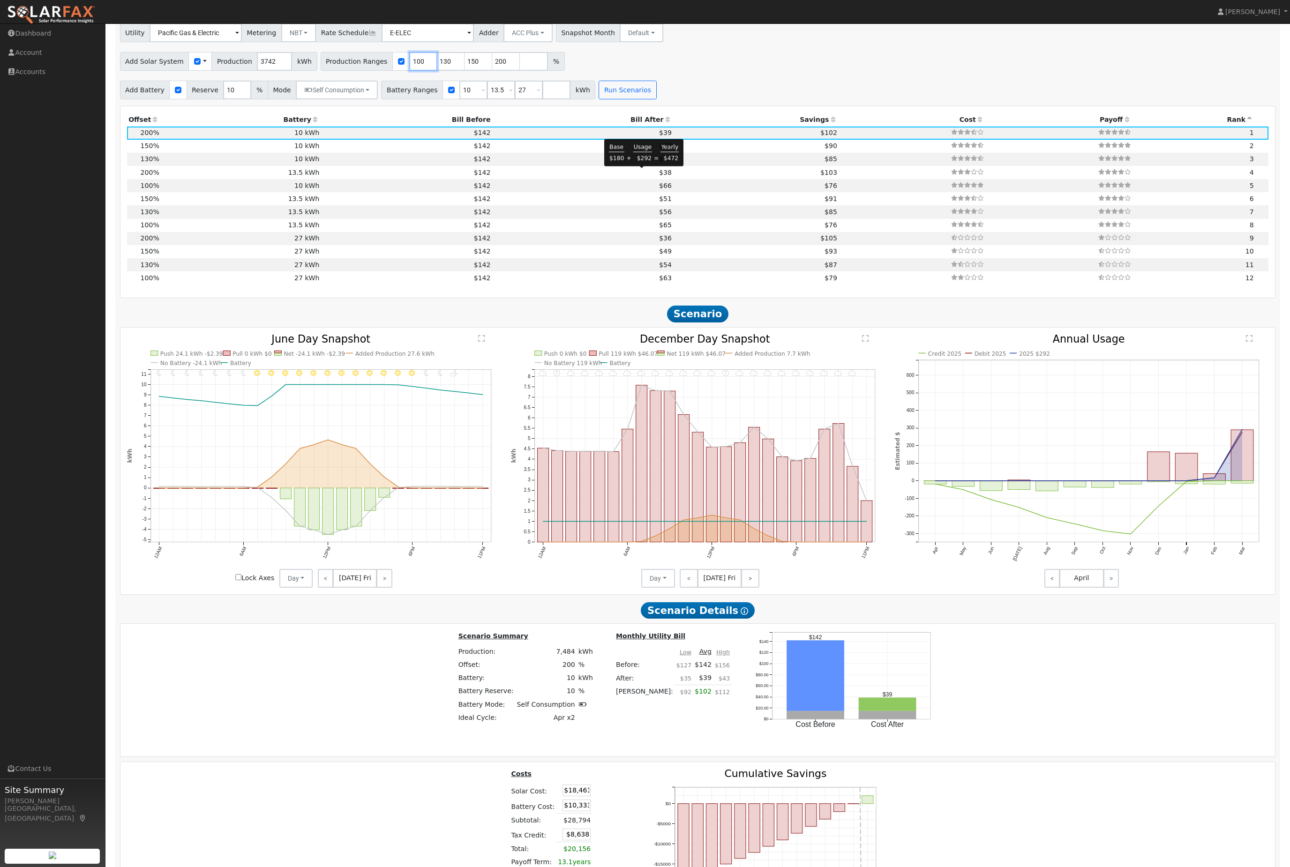
click at [429, 71] on input "100" at bounding box center [423, 61] width 28 height 19
type input "130"
type input "150"
type input "200"
type input "150"
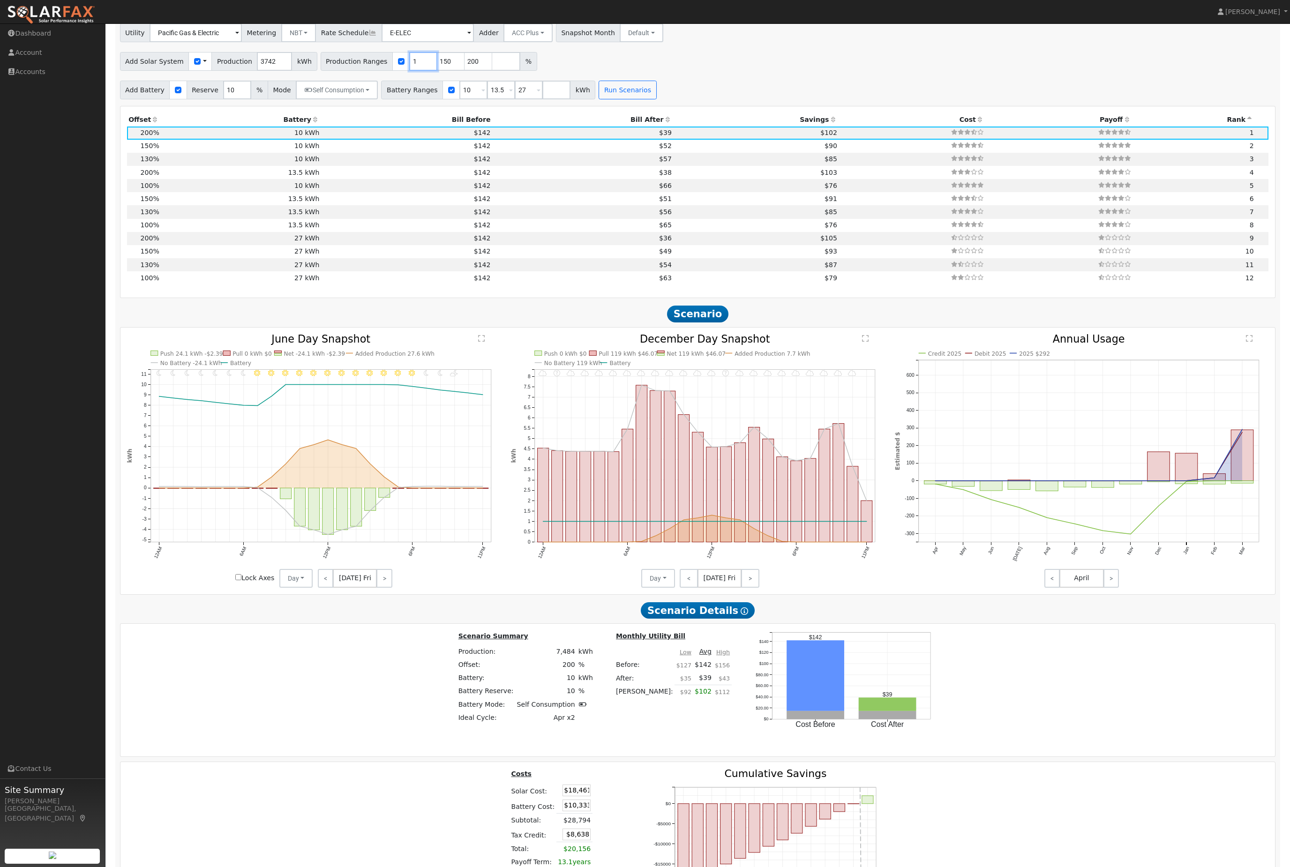
type input "200"
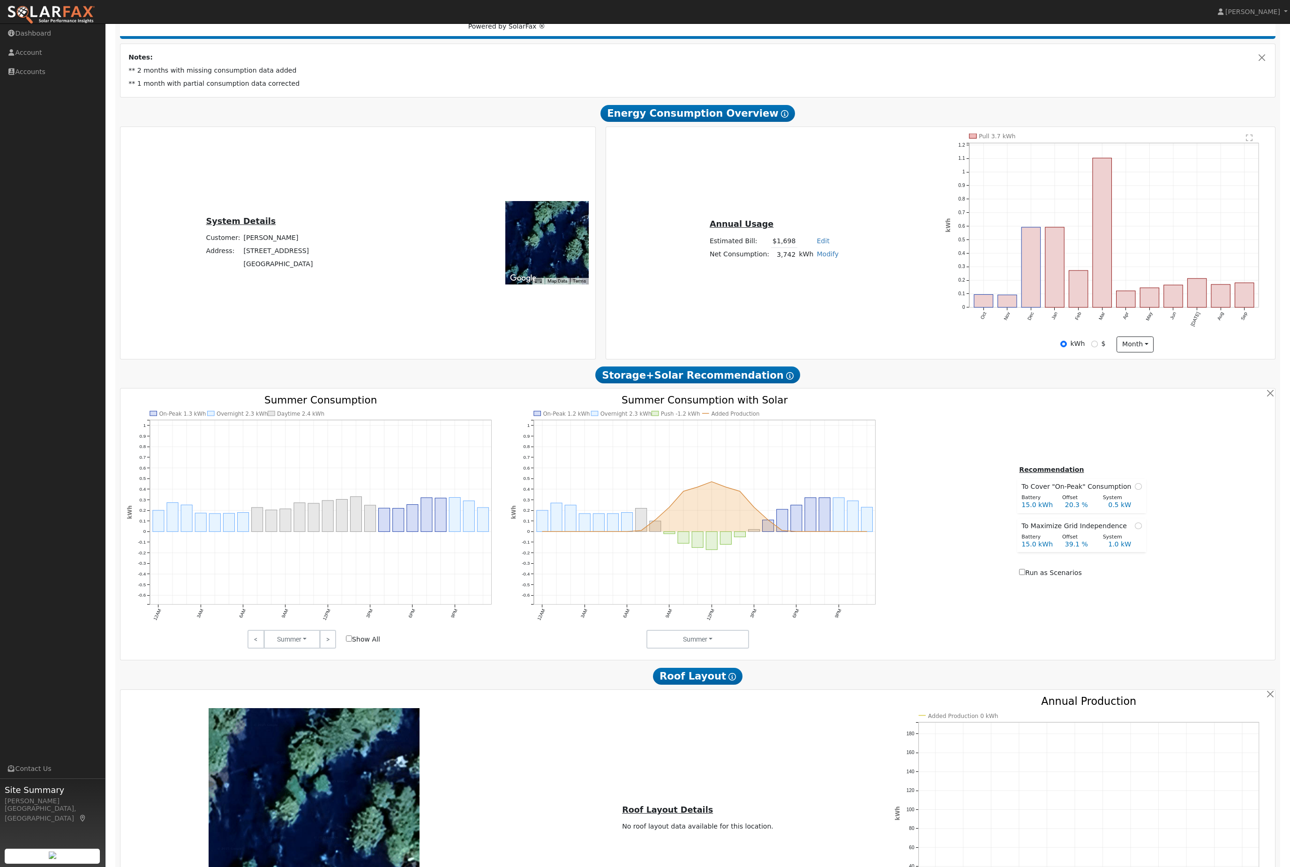
scroll to position [0, 0]
